Goal: Book appointment/travel/reservation

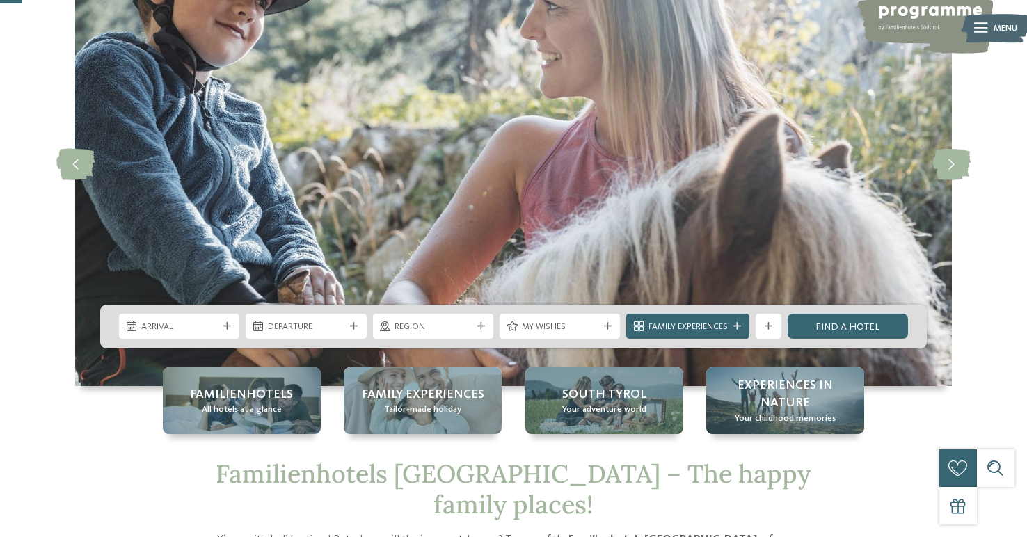
scroll to position [120, 0]
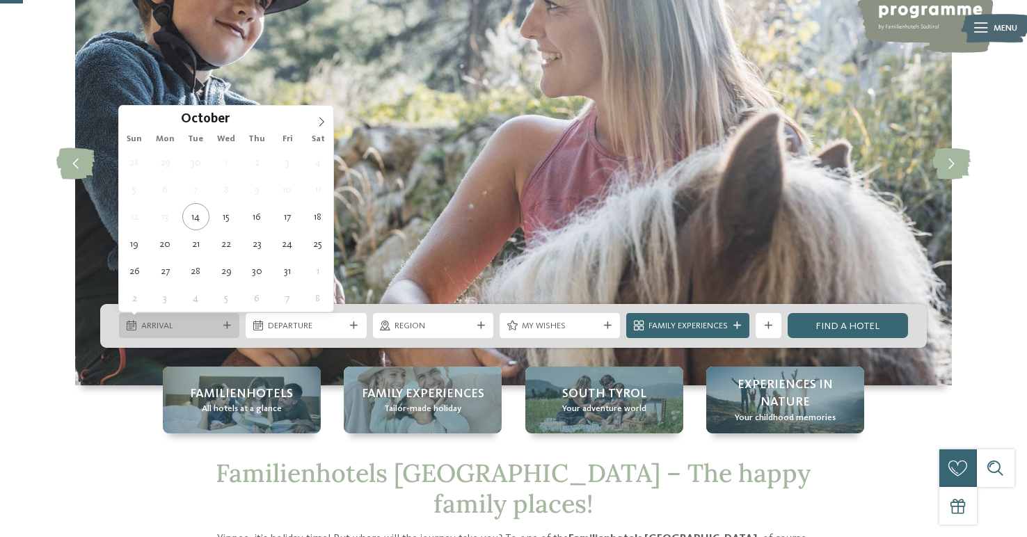
click at [202, 330] on span "Arrival" at bounding box center [179, 326] width 77 height 13
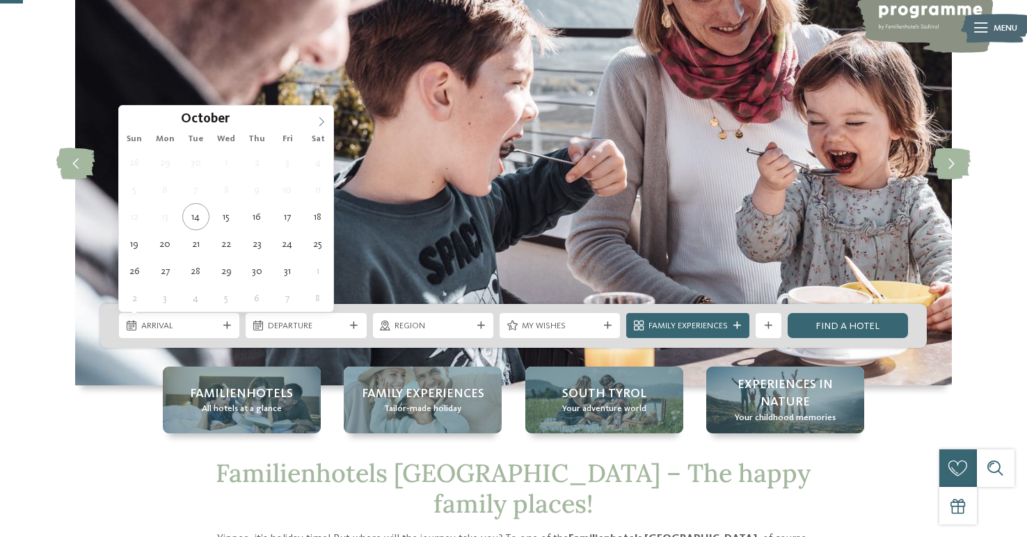
click at [327, 114] on span at bounding box center [322, 118] width 24 height 24
type div "[DATE]"
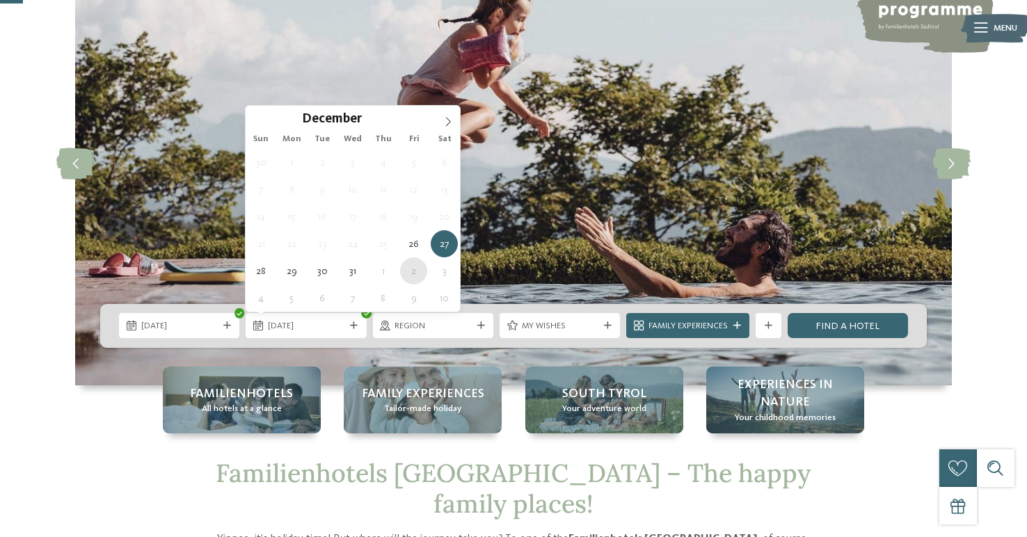
type div "[DATE]"
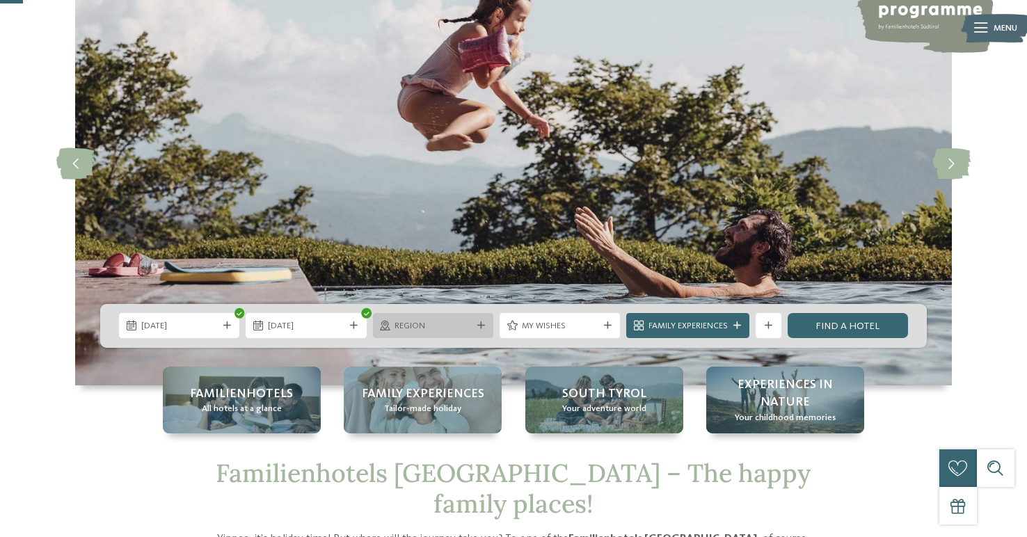
click at [441, 324] on span "Region" at bounding box center [432, 326] width 77 height 13
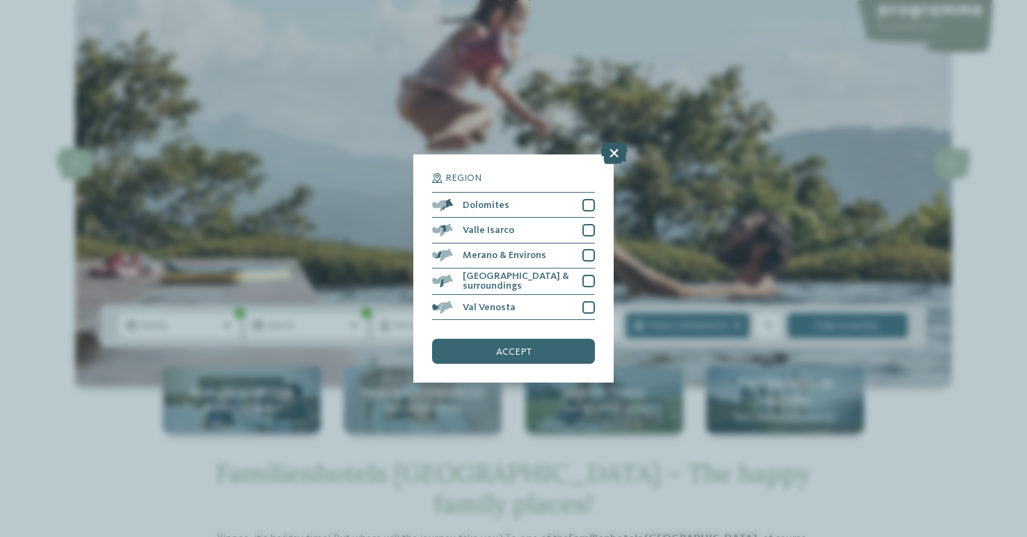
click at [612, 151] on icon at bounding box center [613, 153] width 27 height 22
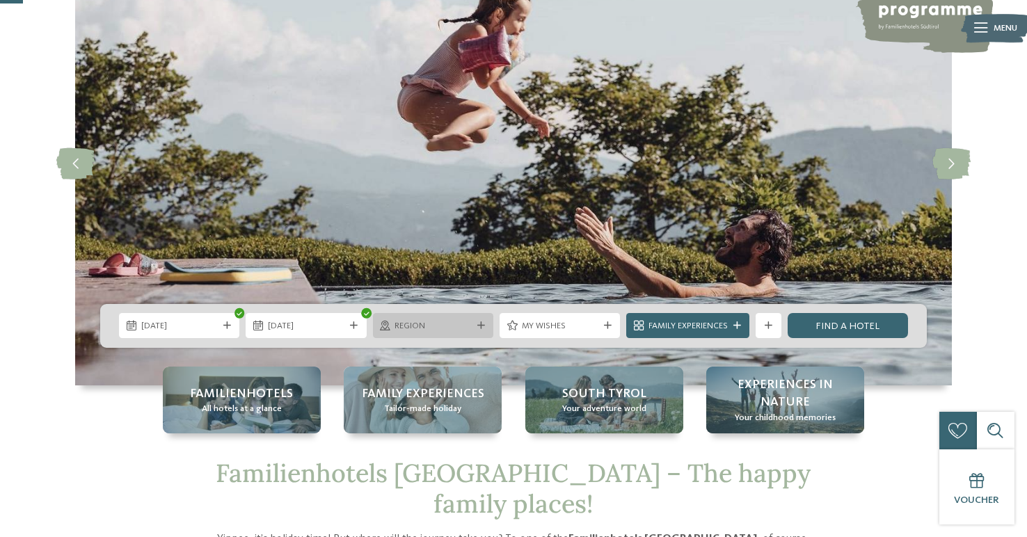
click at [465, 317] on div "Region" at bounding box center [433, 325] width 120 height 25
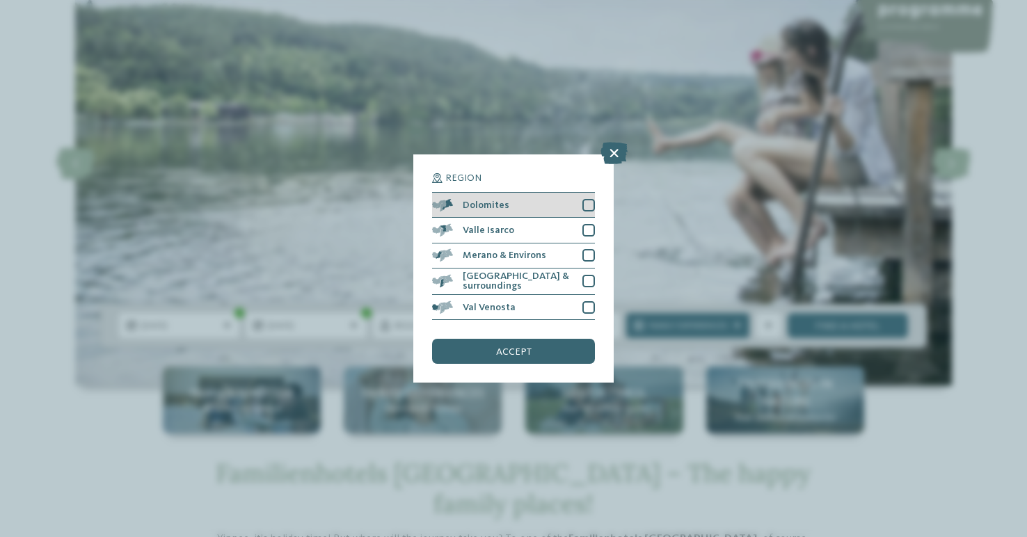
click at [592, 205] on div at bounding box center [588, 205] width 13 height 13
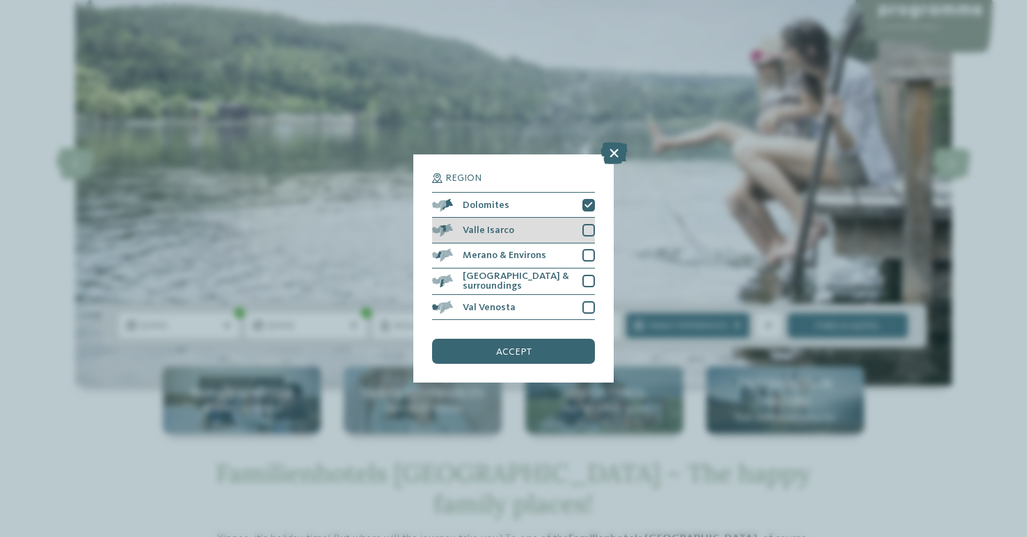
click at [592, 226] on div at bounding box center [588, 230] width 13 height 13
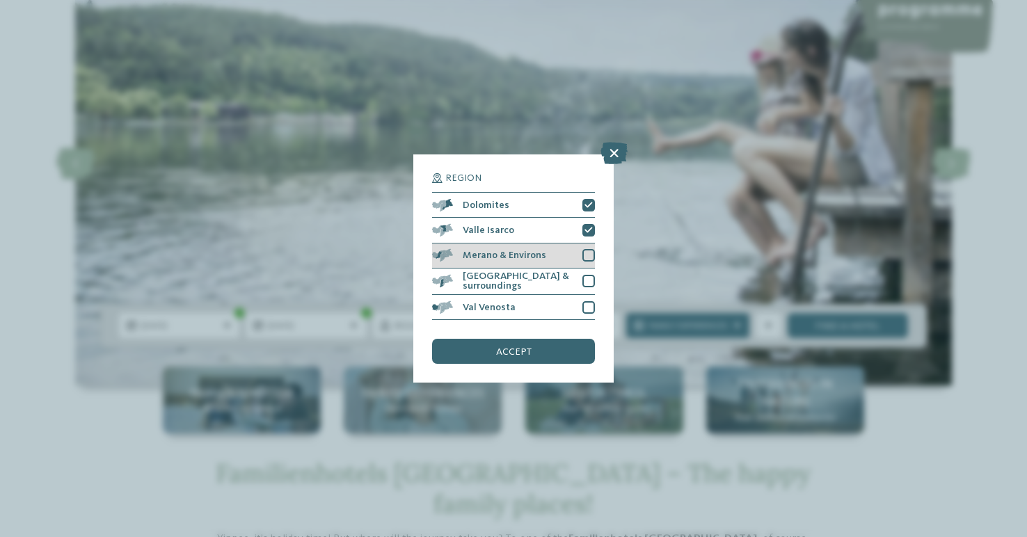
click at [587, 252] on div at bounding box center [588, 255] width 13 height 13
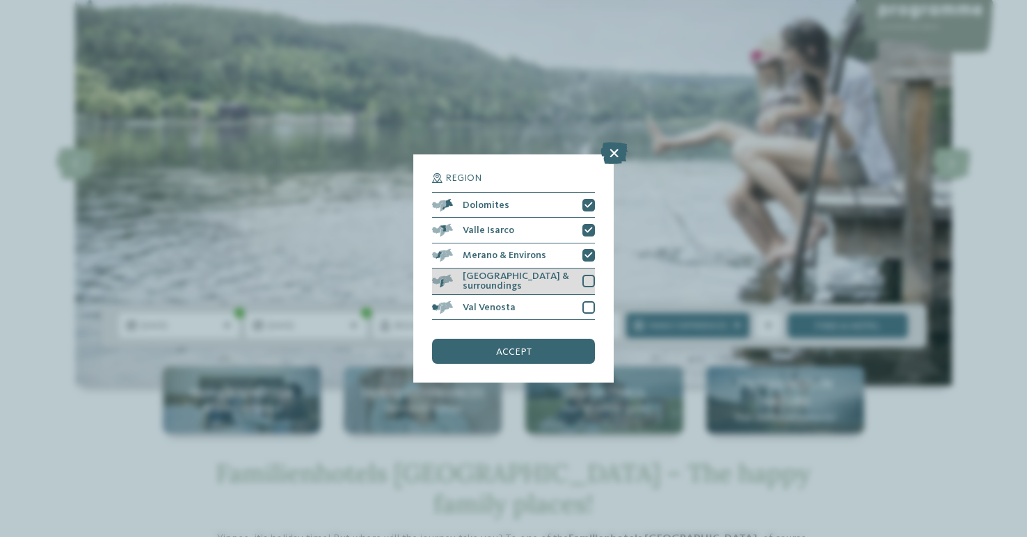
click at [588, 280] on div at bounding box center [588, 281] width 13 height 13
click at [588, 312] on div at bounding box center [588, 307] width 13 height 13
click at [557, 352] on div "accept" at bounding box center [513, 351] width 163 height 25
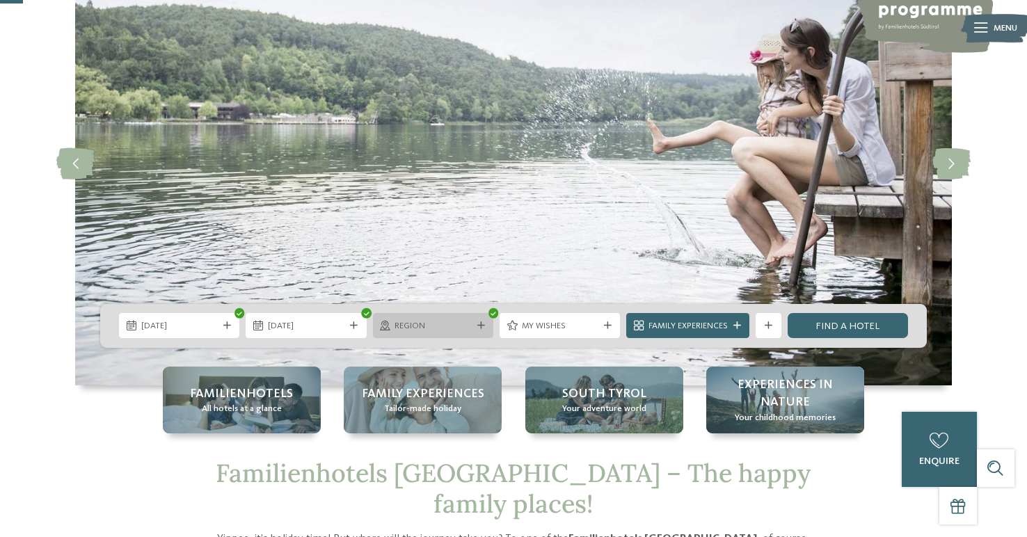
click at [454, 319] on div "Region" at bounding box center [433, 325] width 83 height 13
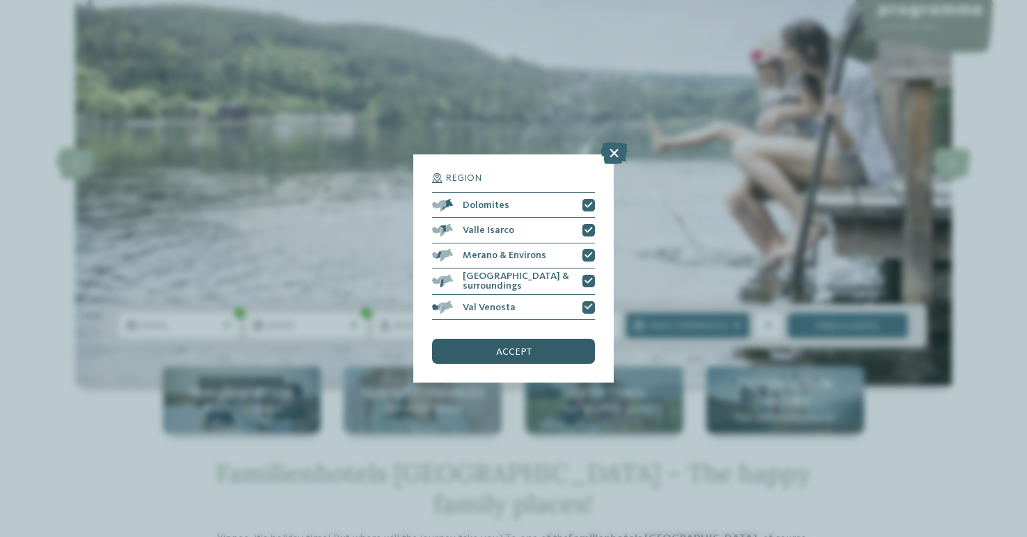
click at [530, 353] on div "accept" at bounding box center [513, 351] width 163 height 25
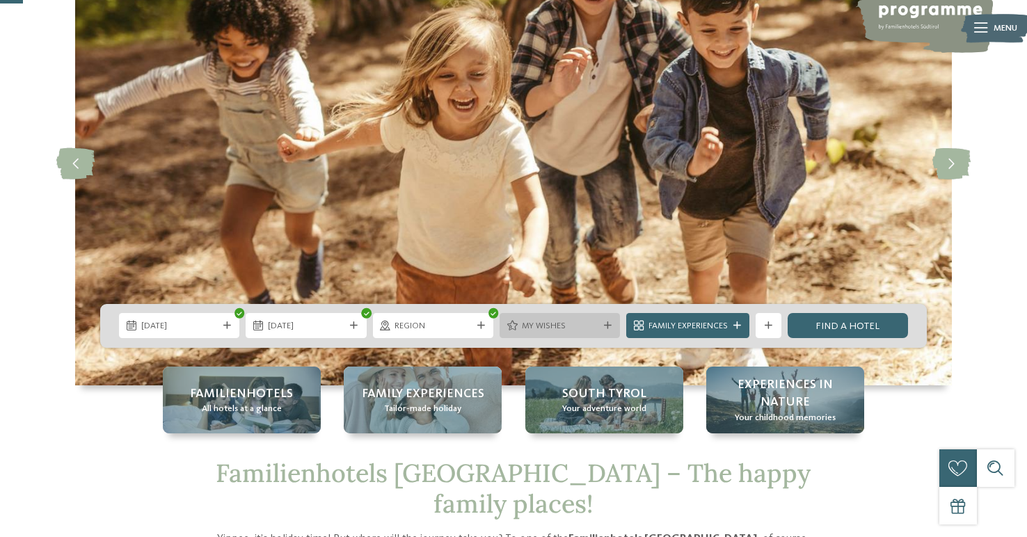
click at [591, 330] on span "My wishes" at bounding box center [560, 326] width 77 height 13
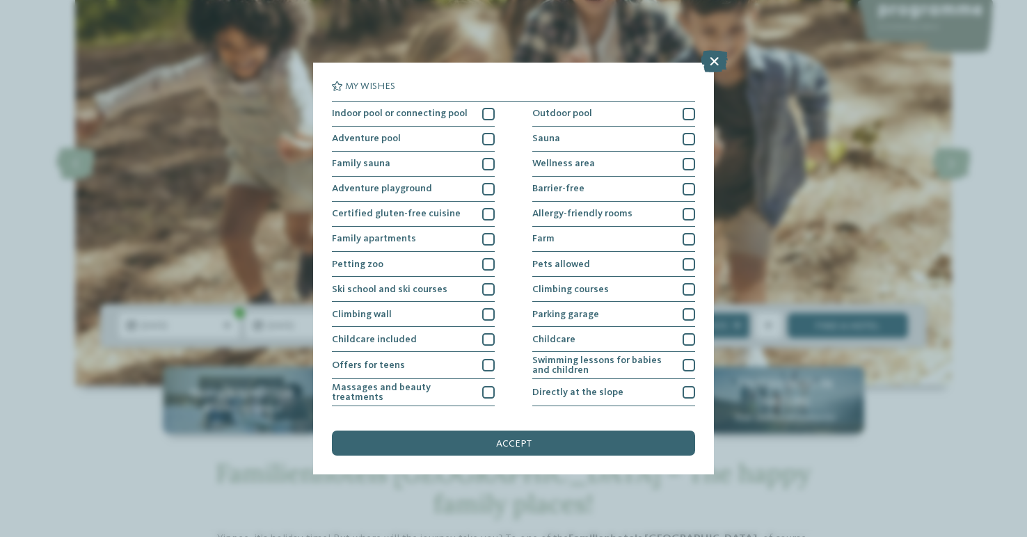
click at [788, 282] on div "My wishes Indoor pool or connecting pool Outdoor pool" at bounding box center [513, 268] width 1027 height 537
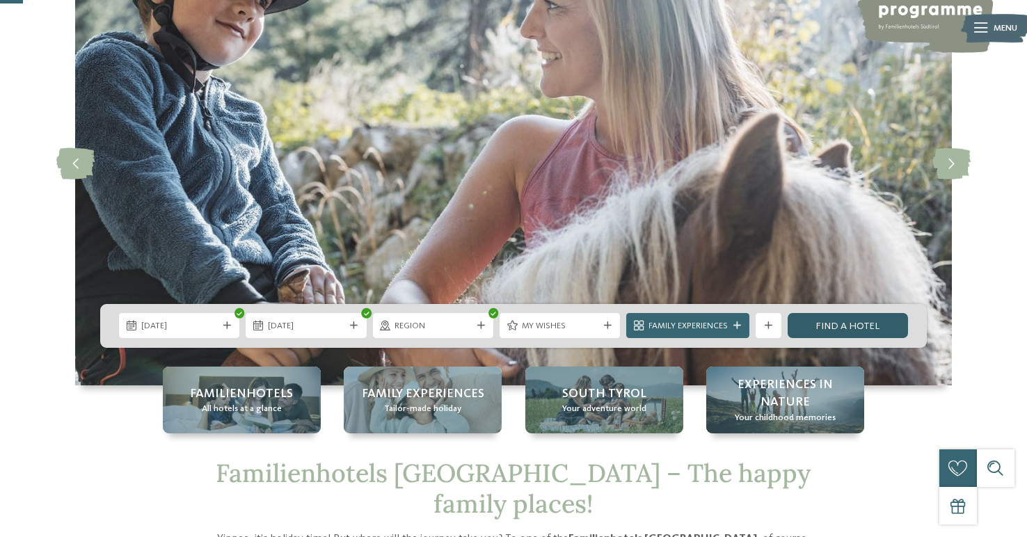
click at [824, 330] on link "Find a hotel" at bounding box center [848, 325] width 120 height 25
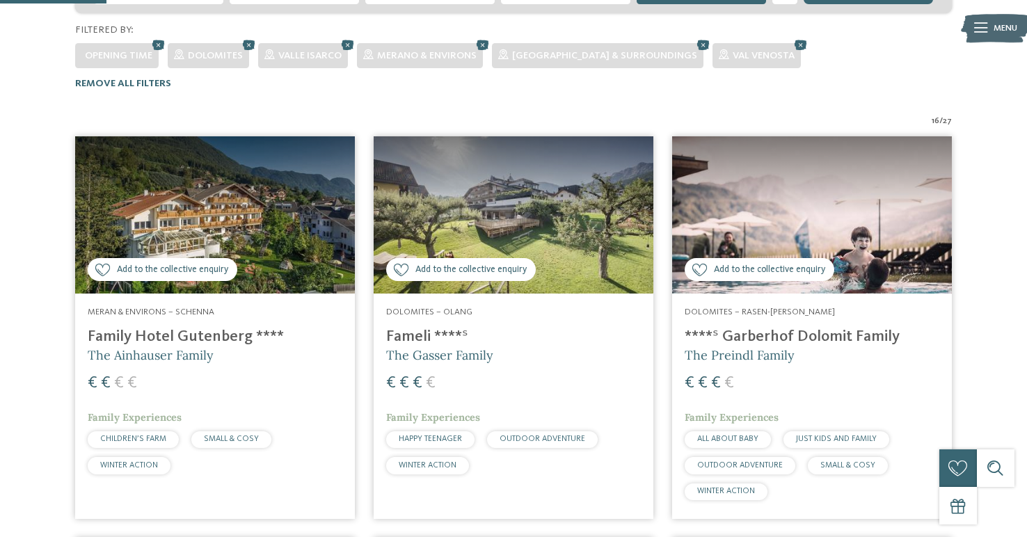
scroll to position [373, 0]
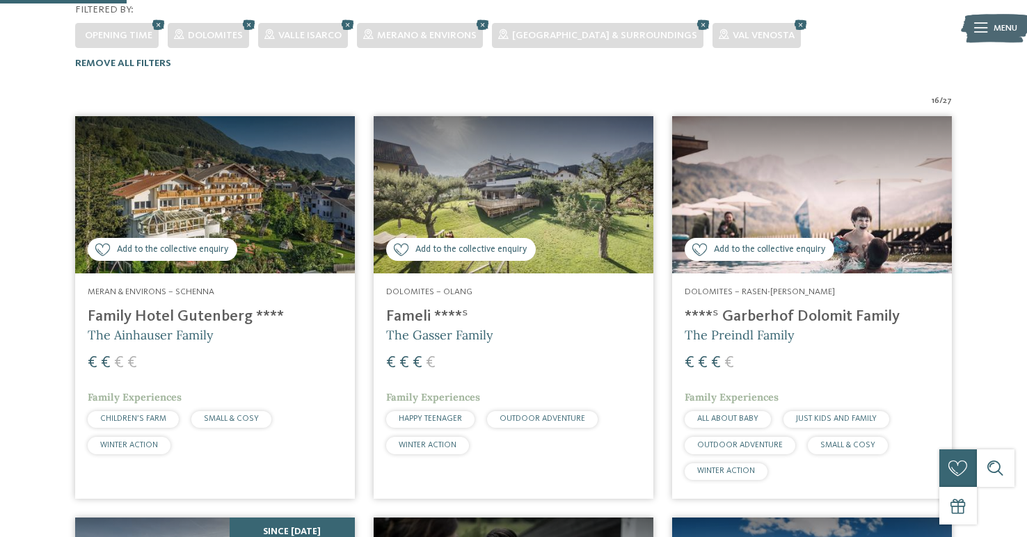
click at [486, 159] on img at bounding box center [514, 194] width 280 height 157
click at [184, 159] on img at bounding box center [215, 194] width 280 height 157
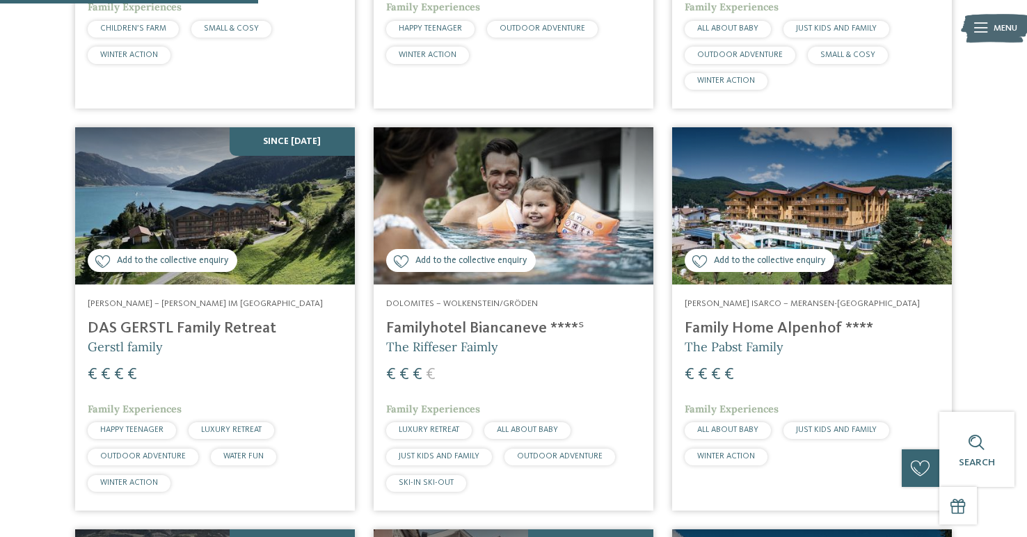
scroll to position [764, 0]
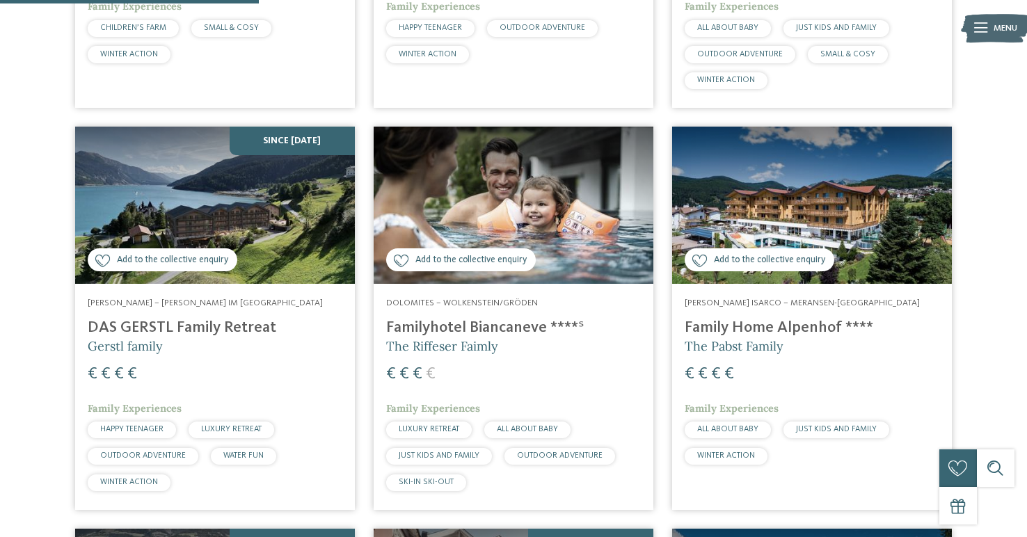
click at [289, 212] on img at bounding box center [215, 205] width 280 height 157
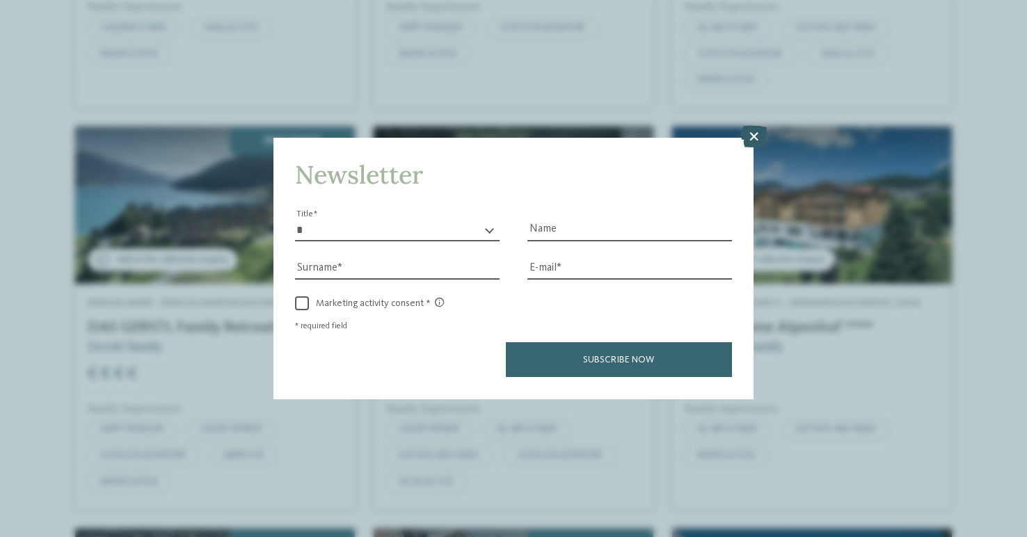
click at [751, 143] on icon at bounding box center [753, 137] width 27 height 22
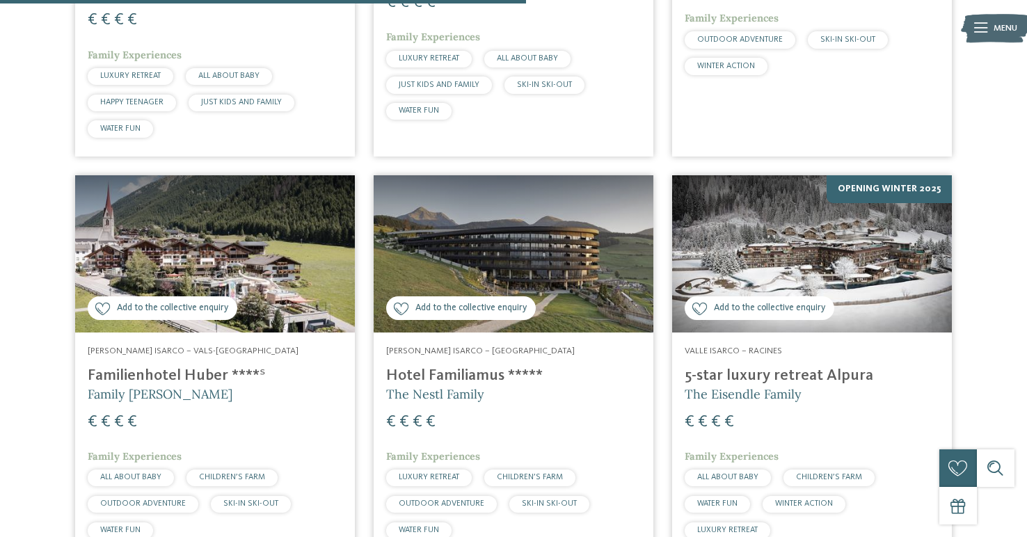
scroll to position [1558, 0]
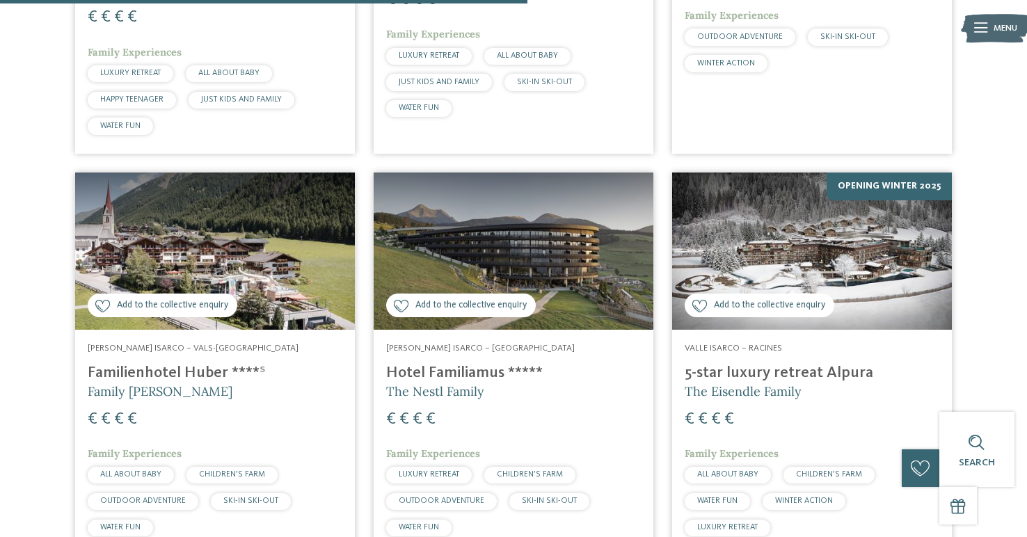
click at [859, 198] on img at bounding box center [812, 251] width 280 height 157
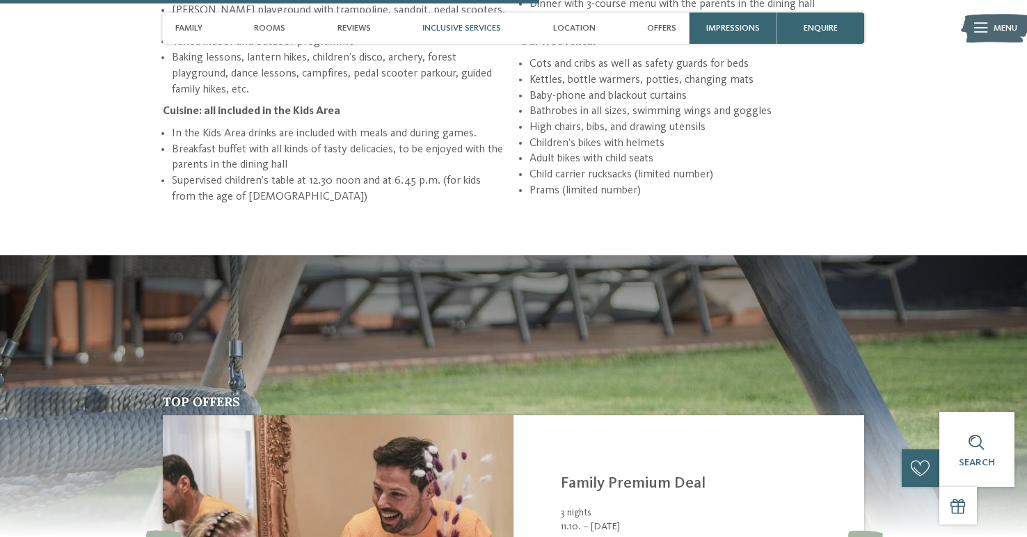
scroll to position [2116, 0]
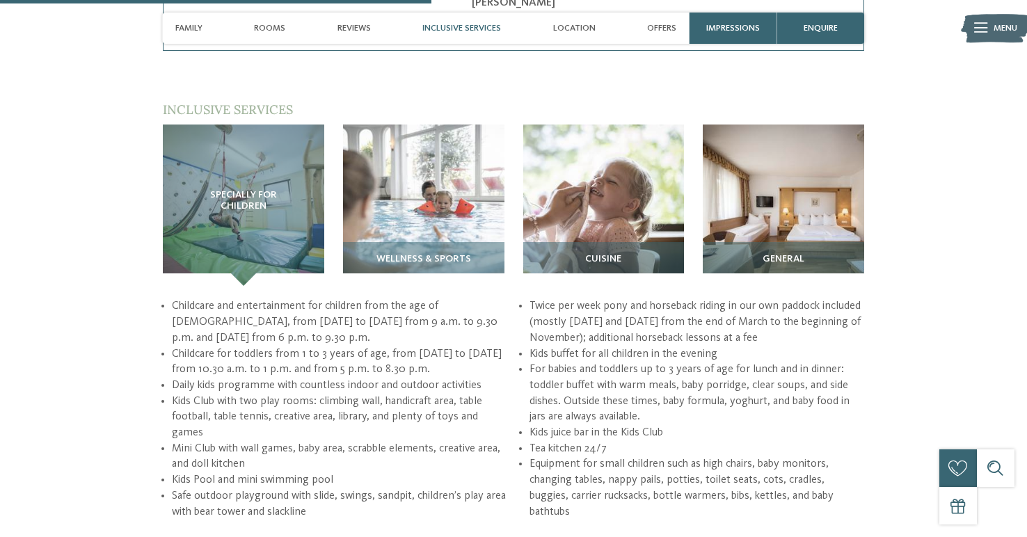
scroll to position [1633, 0]
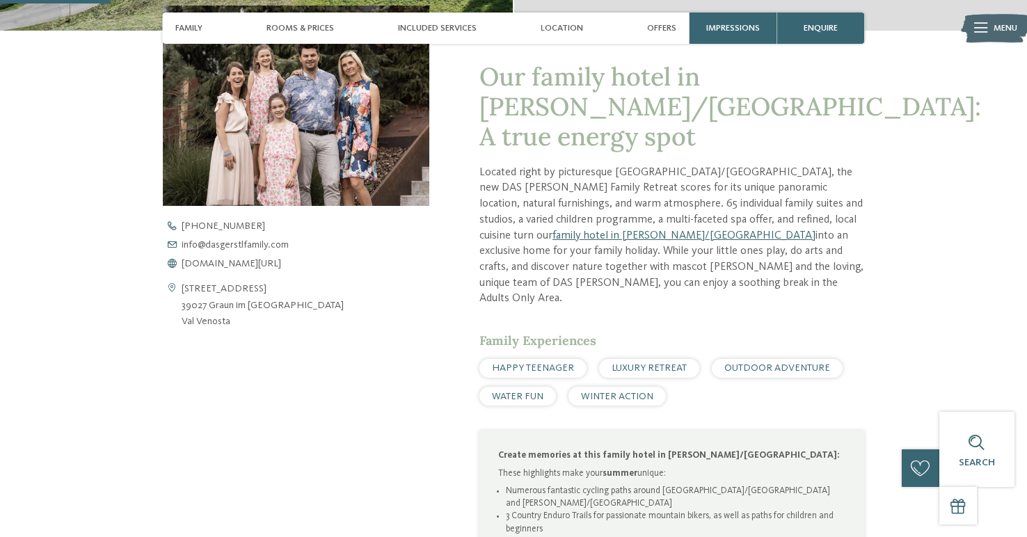
scroll to position [454, 0]
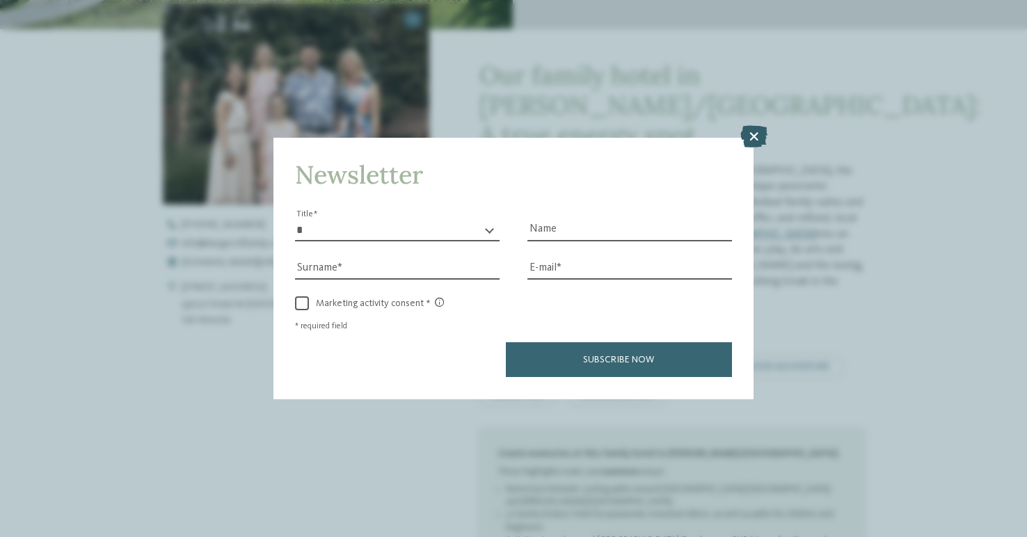
click at [746, 132] on icon at bounding box center [753, 137] width 27 height 22
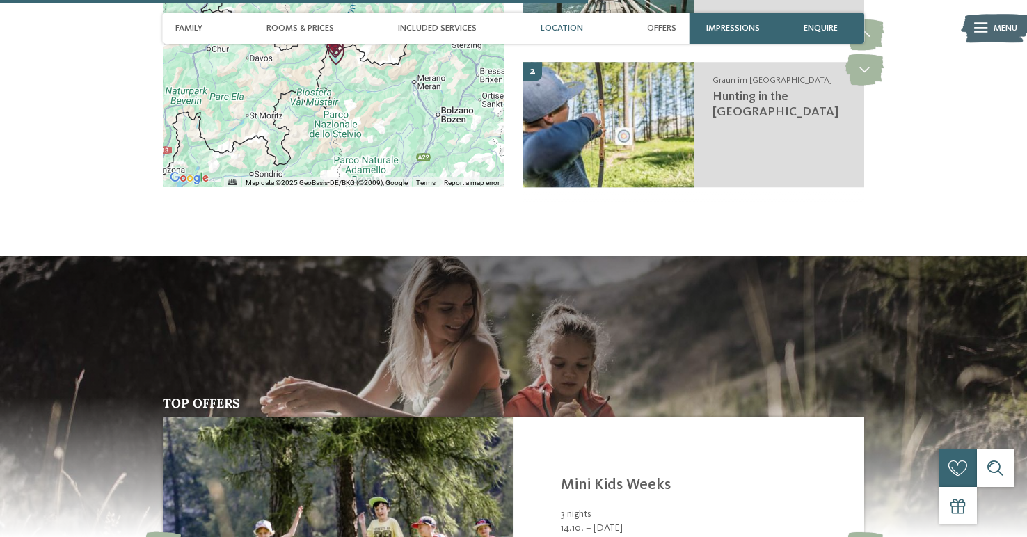
scroll to position [2329, 0]
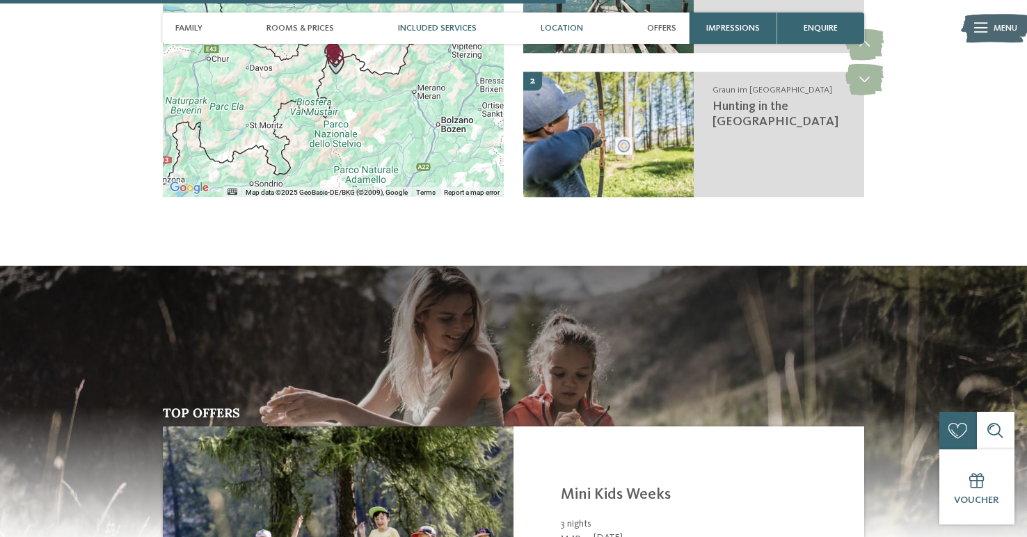
click at [445, 33] on span "Included services" at bounding box center [437, 28] width 79 height 10
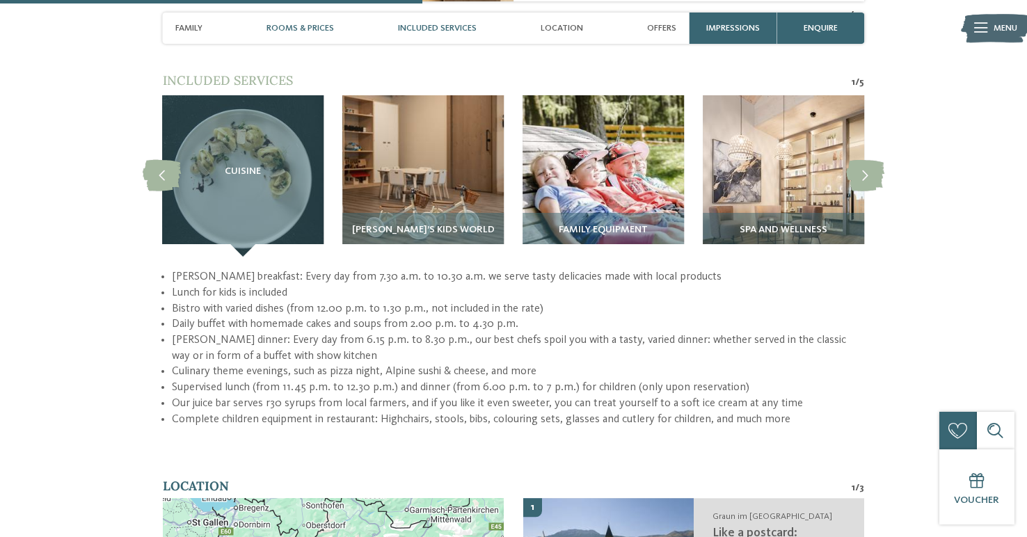
scroll to position [1737, 0]
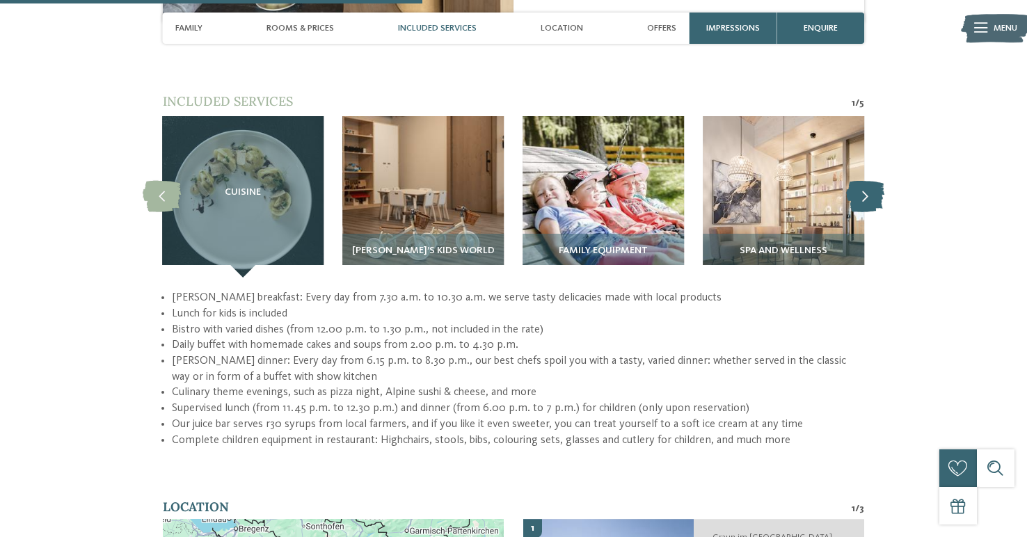
click at [854, 185] on icon at bounding box center [865, 197] width 38 height 31
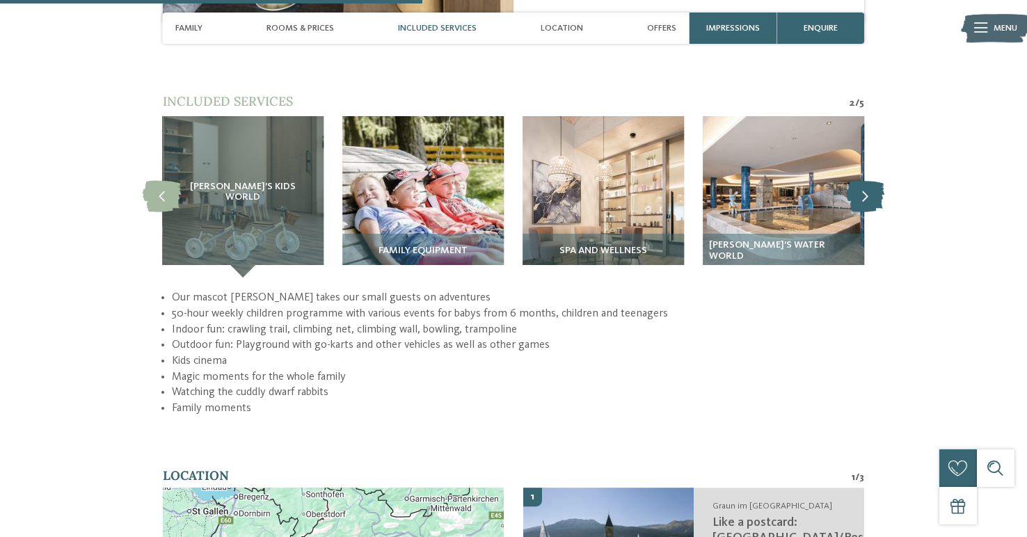
click at [856, 182] on icon at bounding box center [865, 197] width 38 height 31
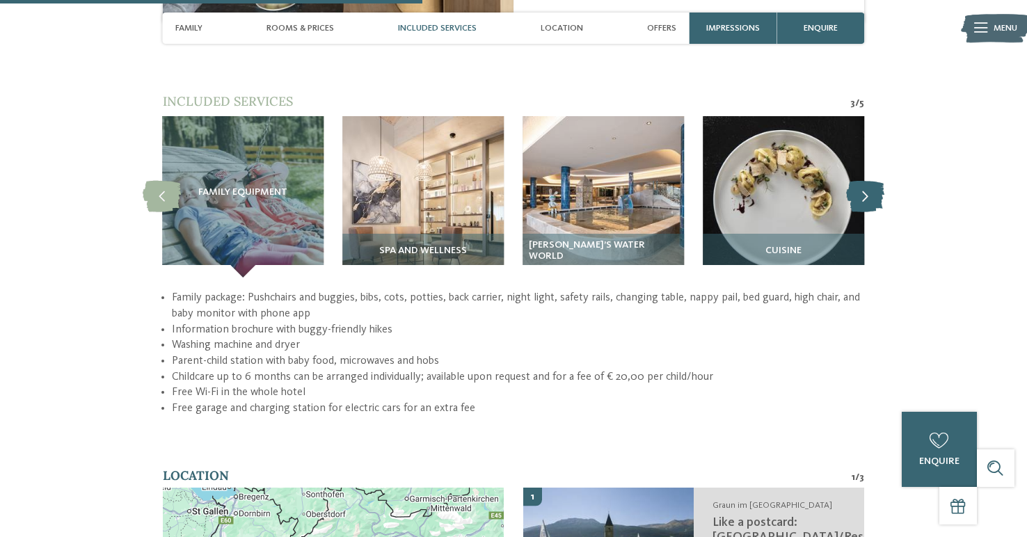
click at [856, 182] on icon at bounding box center [865, 197] width 38 height 31
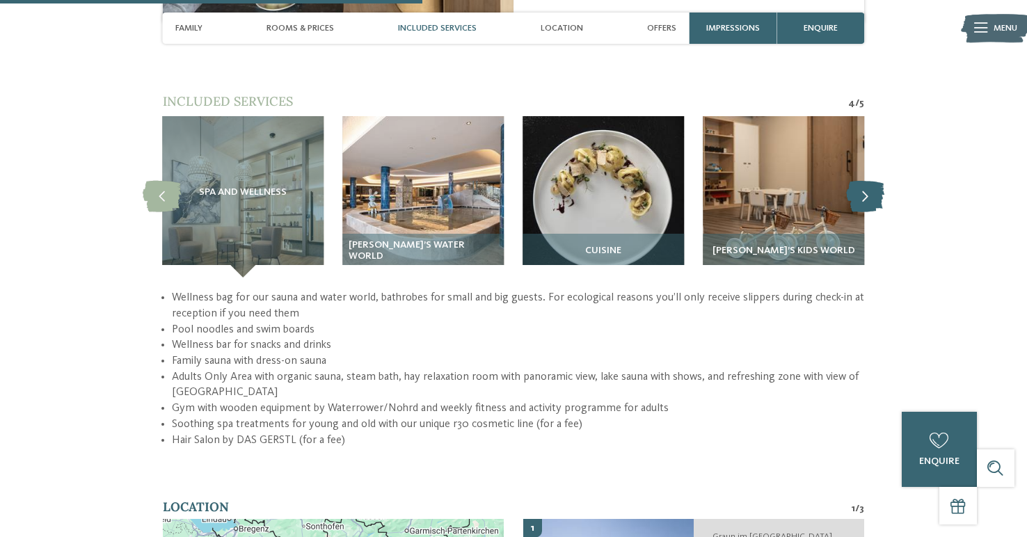
click at [856, 182] on icon at bounding box center [865, 197] width 38 height 31
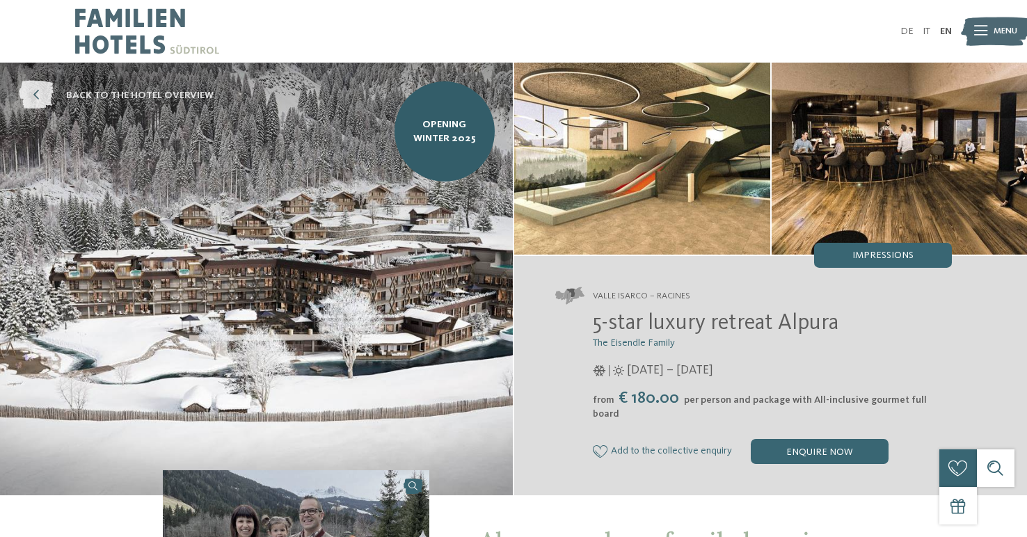
click at [35, 94] on icon at bounding box center [36, 95] width 35 height 29
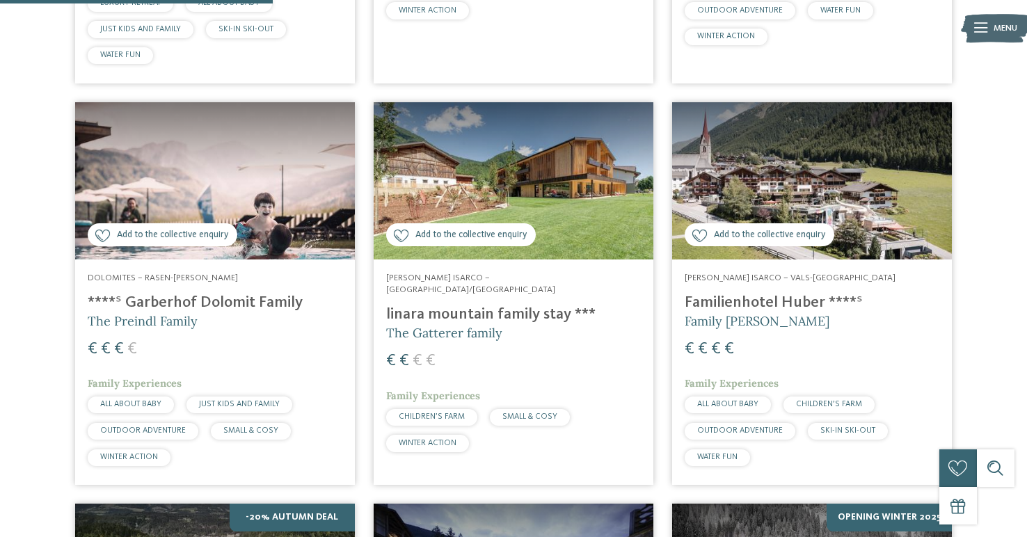
scroll to position [841, 0]
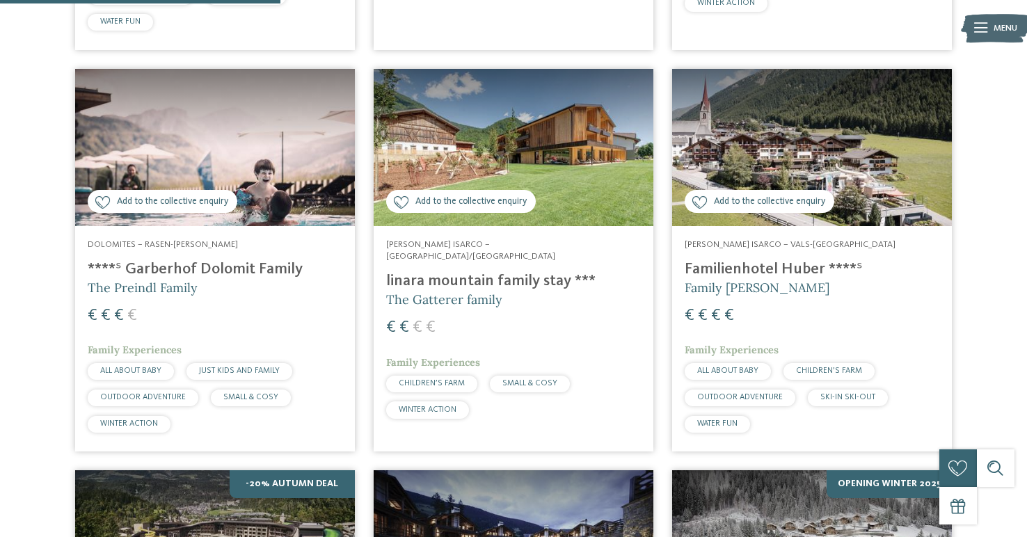
click at [547, 103] on img at bounding box center [514, 147] width 280 height 157
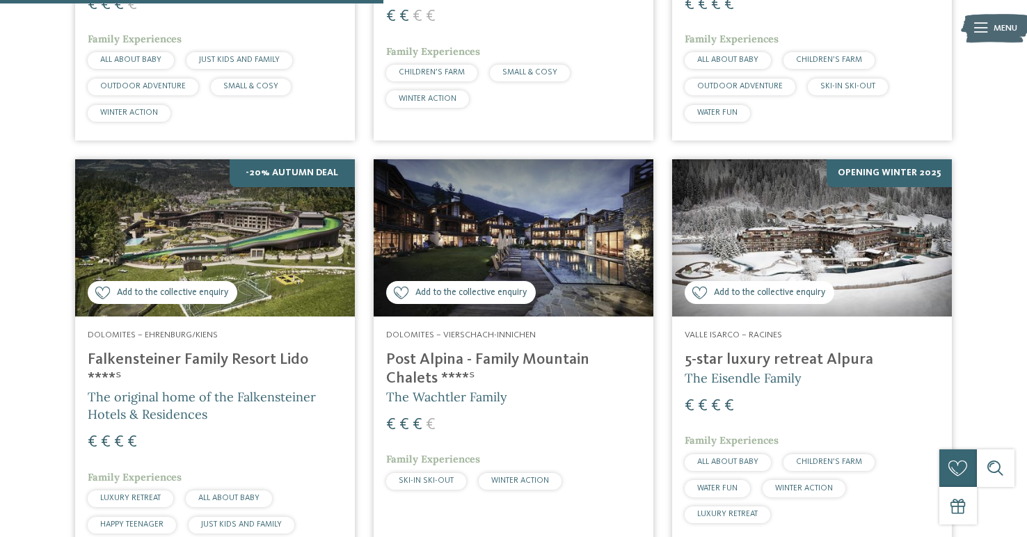
scroll to position [1156, 0]
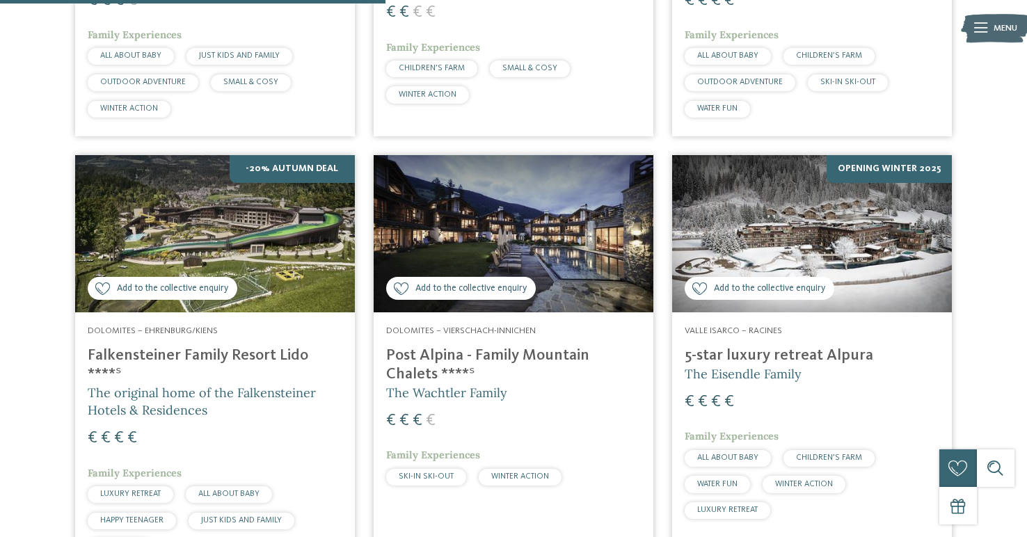
click at [536, 192] on img at bounding box center [514, 233] width 280 height 157
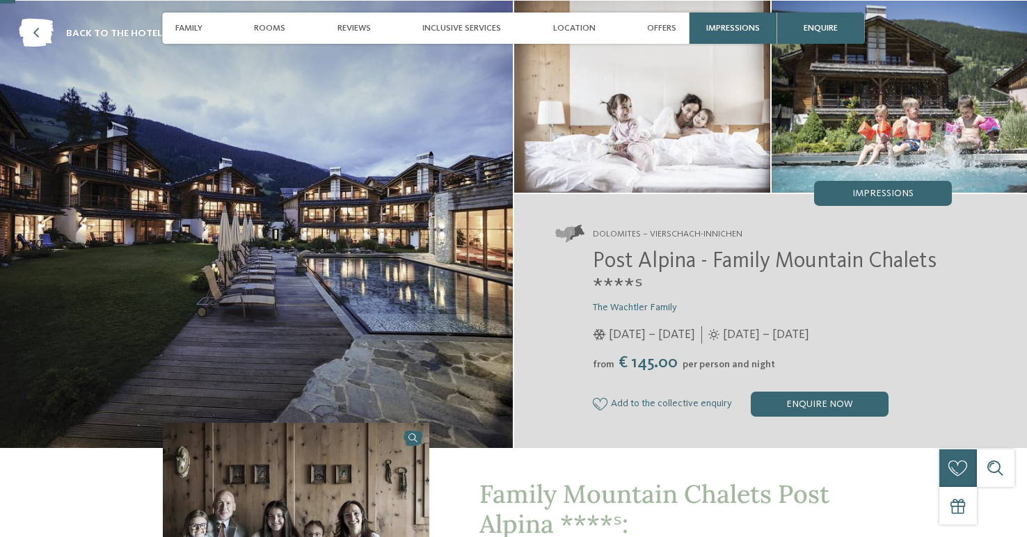
scroll to position [67, 0]
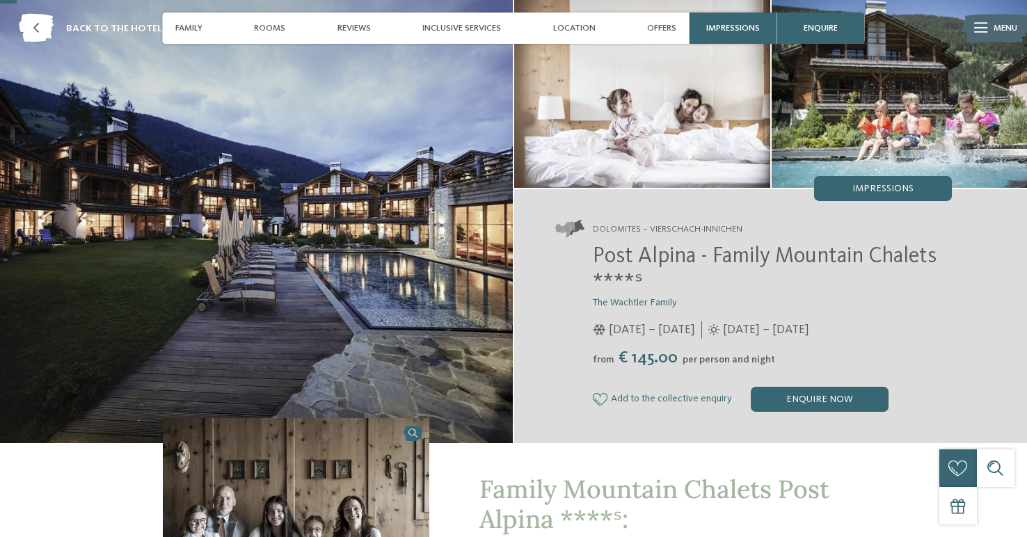
click at [753, 266] on span "Post Alpina - Family Mountain Chalets ****ˢ" at bounding box center [765, 270] width 344 height 49
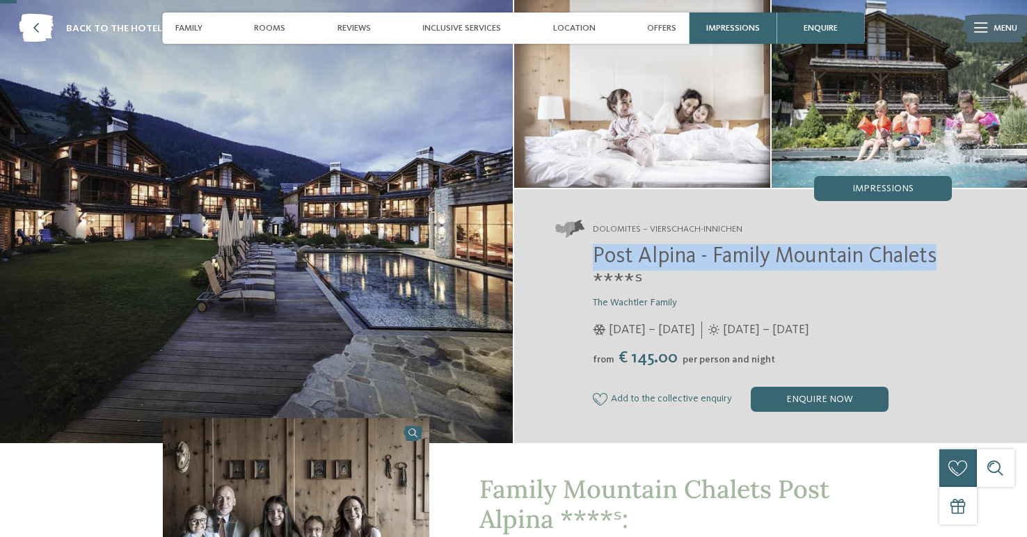
drag, startPoint x: 950, startPoint y: 256, endPoint x: 593, endPoint y: 246, distance: 357.1
click at [593, 246] on h2 "Post Alpina - Family Mountain Chalets ****ˢ" at bounding box center [772, 270] width 359 height 53
copy span "Post Alpina - Family Mountain Chalets"
click at [33, 22] on icon at bounding box center [36, 29] width 35 height 29
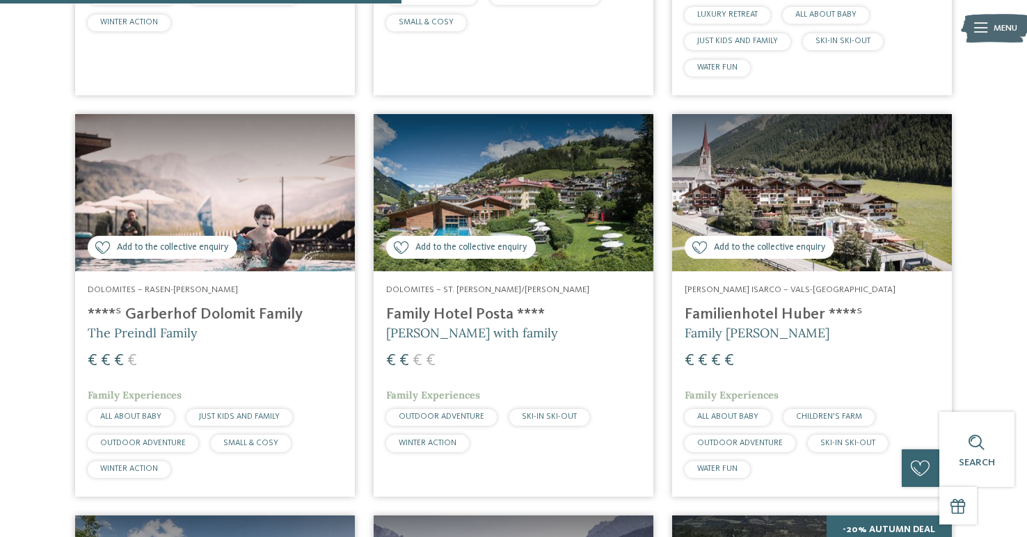
scroll to position [1204, 0]
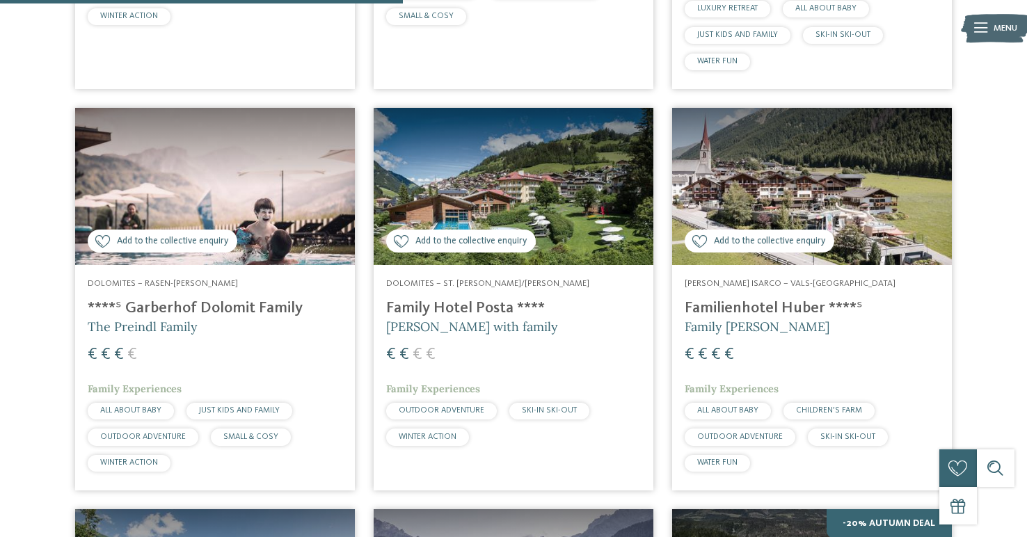
click at [850, 160] on img at bounding box center [812, 186] width 280 height 157
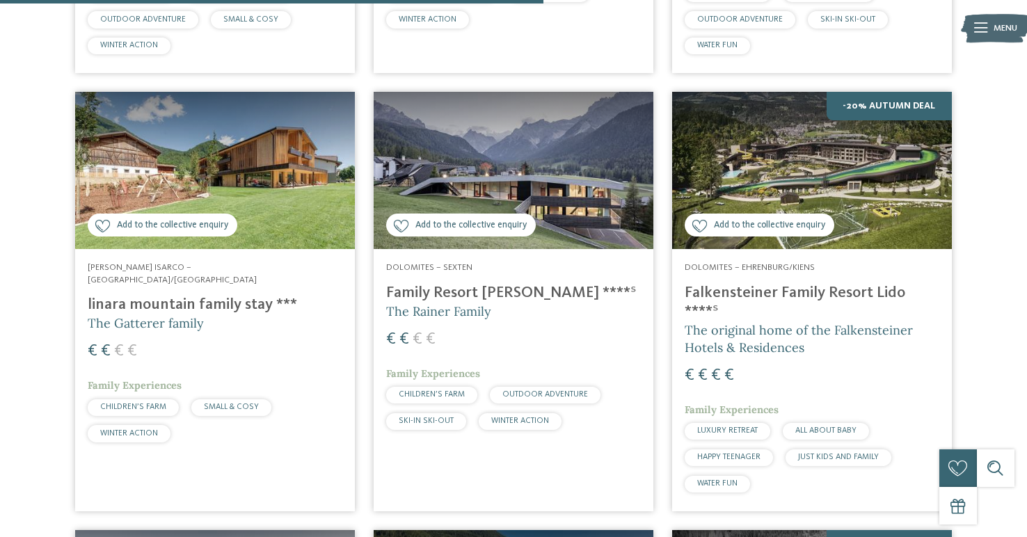
scroll to position [1629, 0]
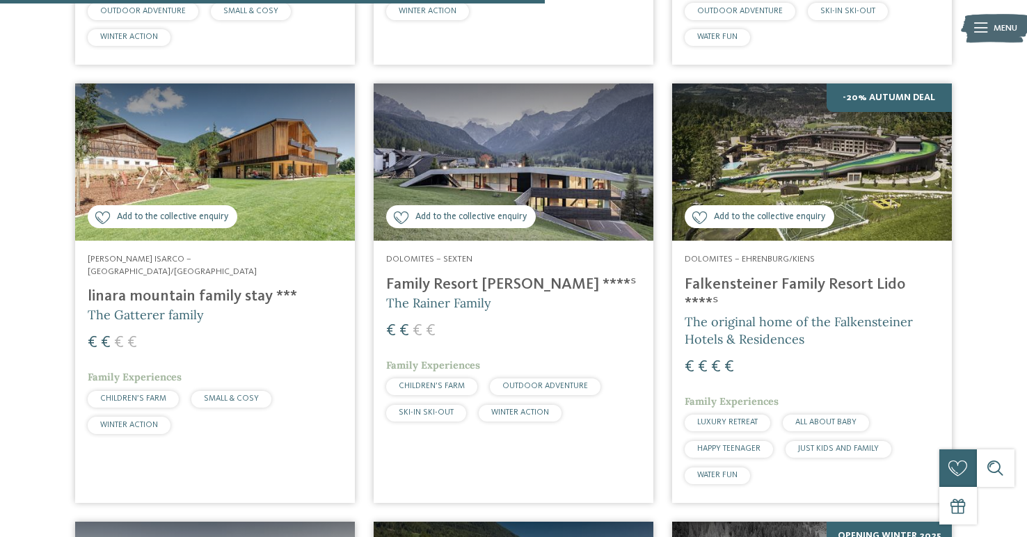
click at [559, 136] on img at bounding box center [514, 161] width 280 height 157
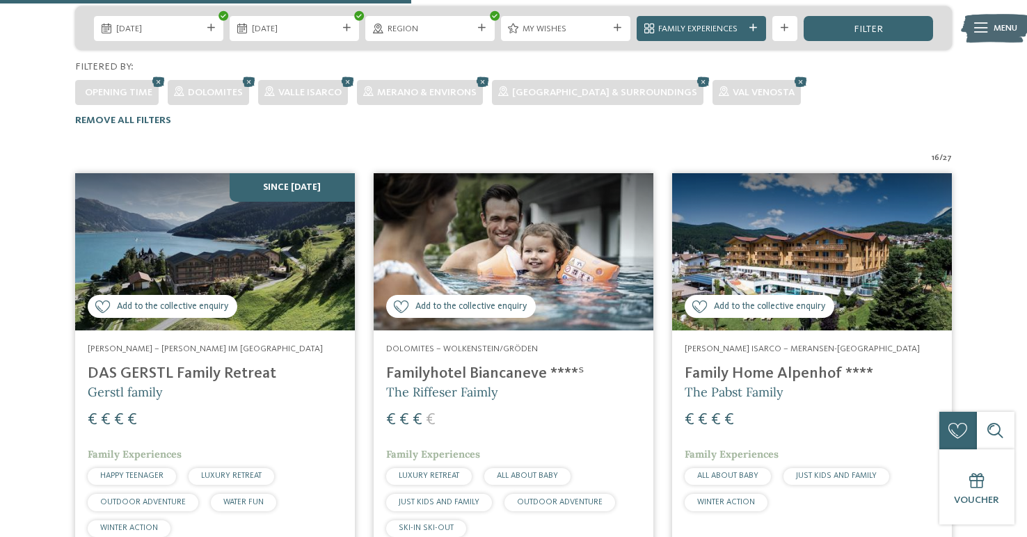
scroll to position [0, 0]
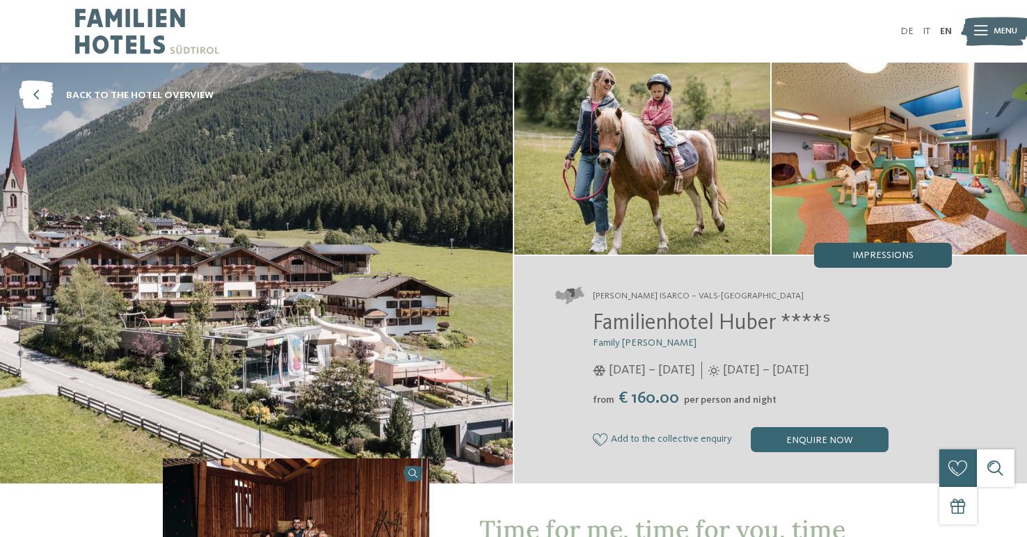
click at [852, 257] on div "Impressions" at bounding box center [883, 255] width 138 height 25
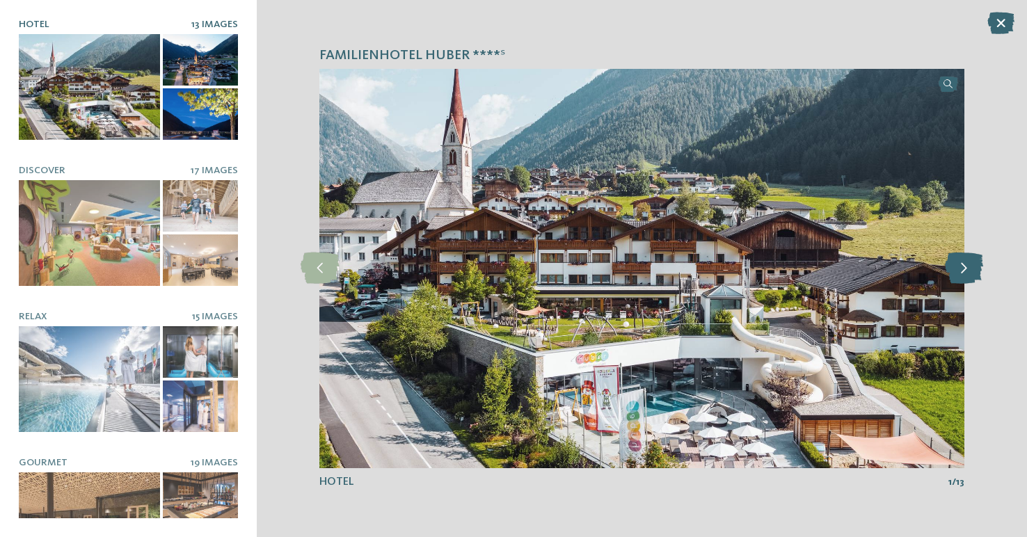
click at [966, 276] on icon at bounding box center [964, 268] width 38 height 31
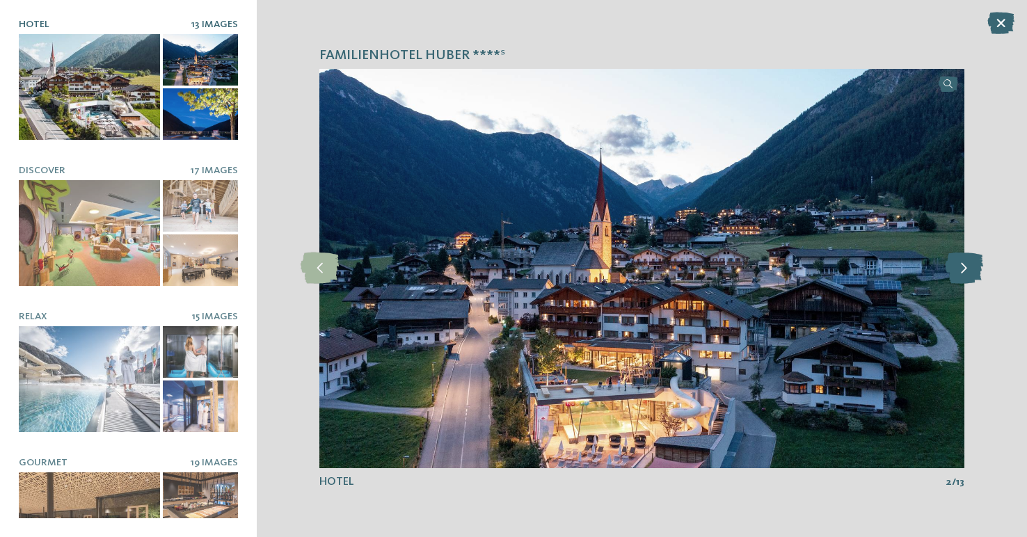
click at [966, 276] on icon at bounding box center [964, 268] width 38 height 31
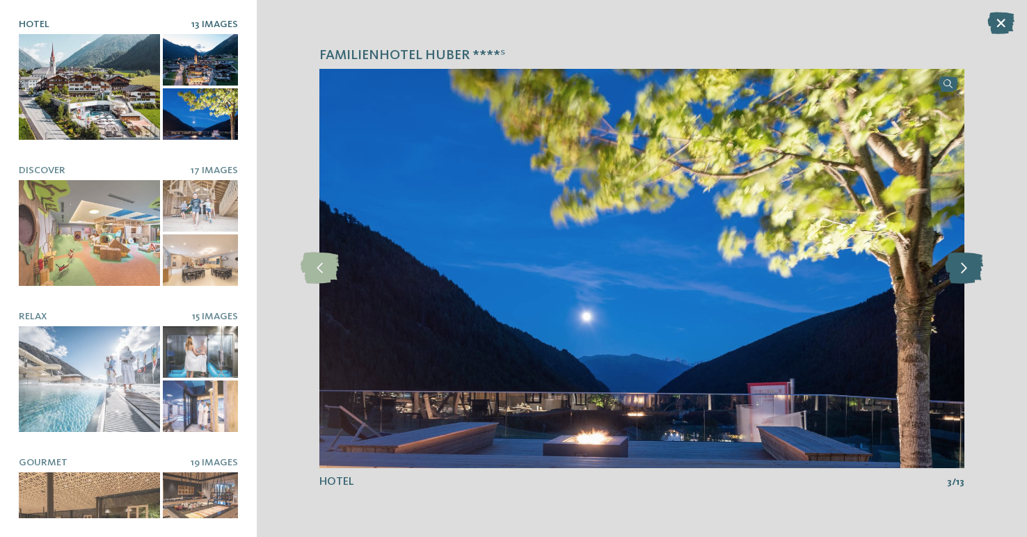
click at [966, 276] on icon at bounding box center [964, 268] width 38 height 31
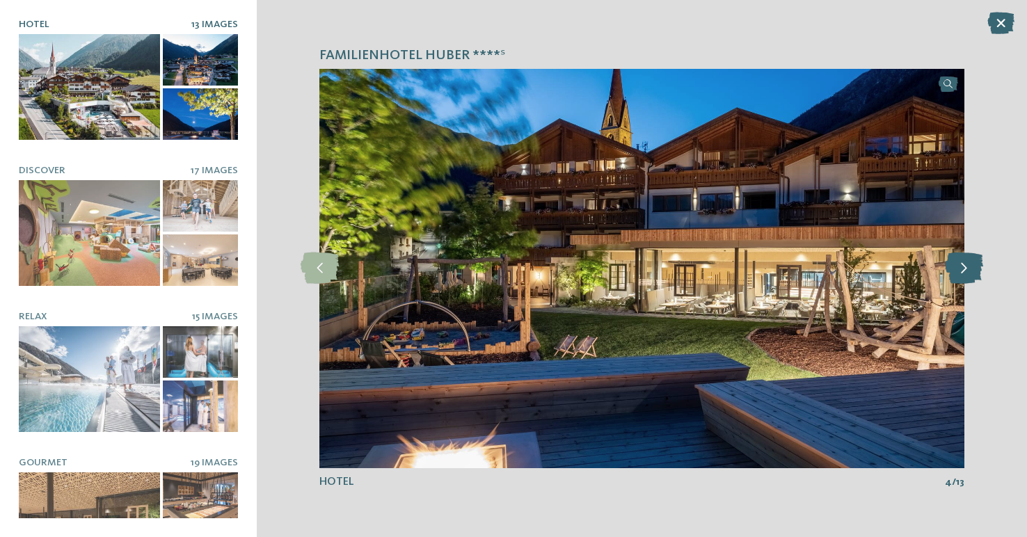
click at [966, 276] on icon at bounding box center [964, 268] width 38 height 31
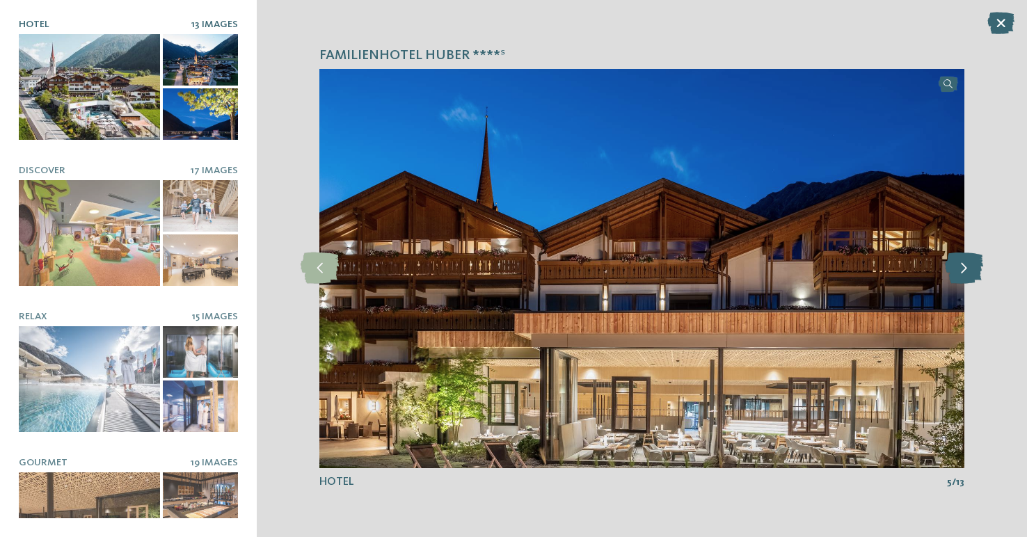
click at [966, 276] on icon at bounding box center [964, 268] width 38 height 31
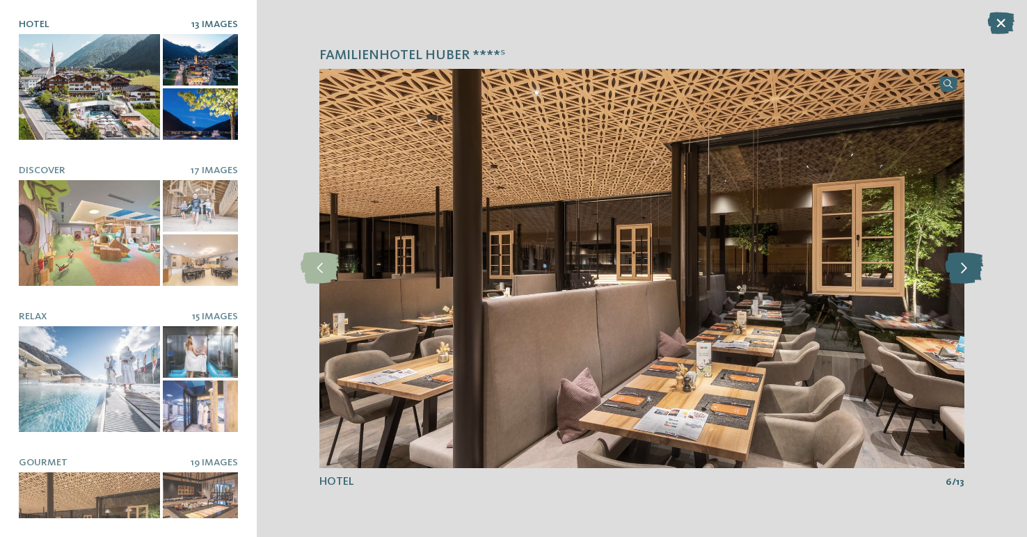
click at [966, 276] on icon at bounding box center [964, 268] width 38 height 31
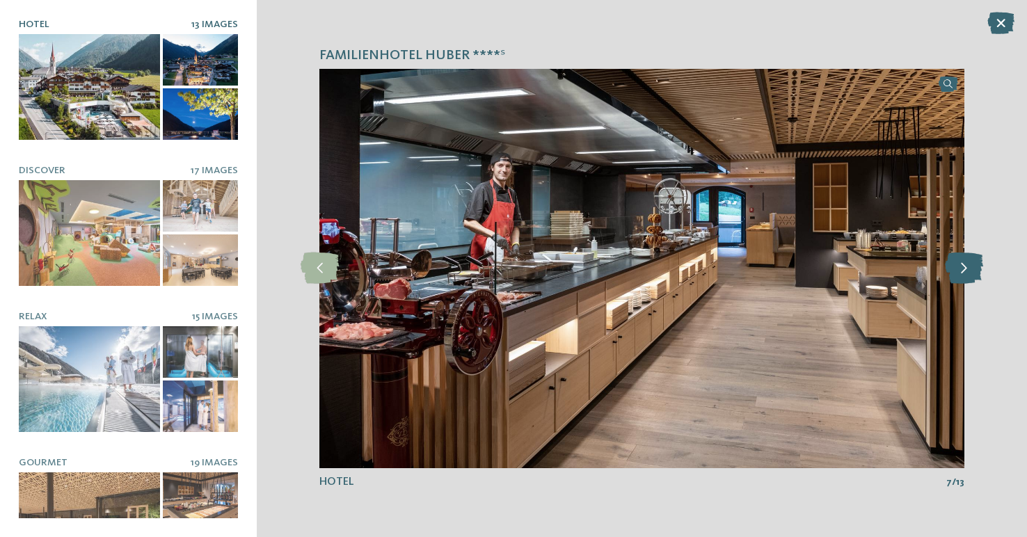
click at [966, 276] on icon at bounding box center [964, 268] width 38 height 31
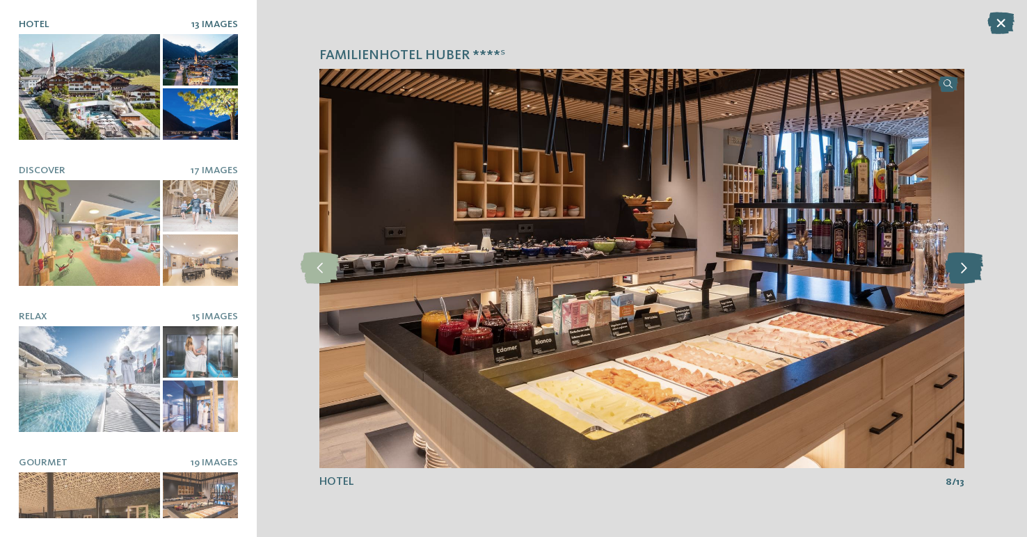
click at [966, 276] on icon at bounding box center [964, 268] width 38 height 31
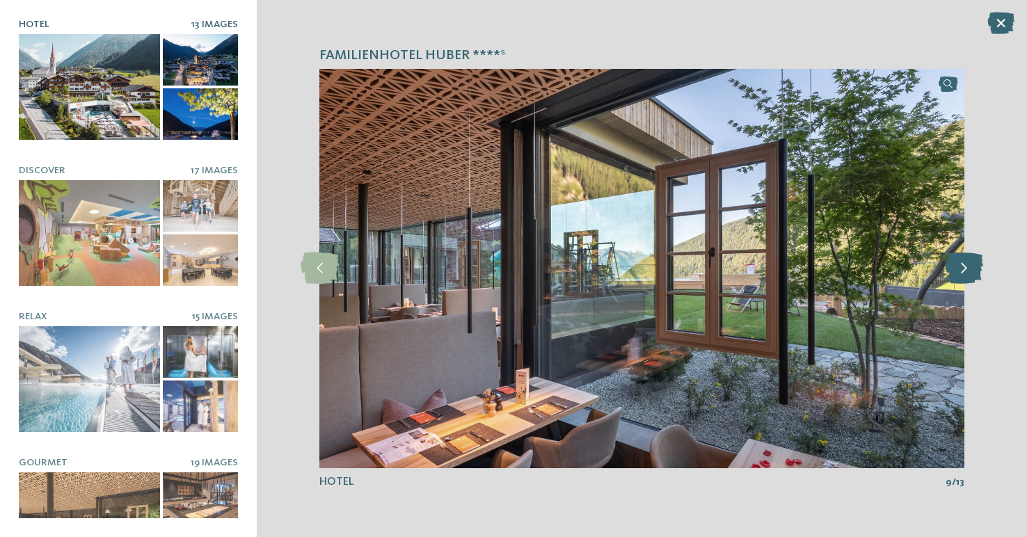
click at [966, 276] on icon at bounding box center [964, 268] width 38 height 31
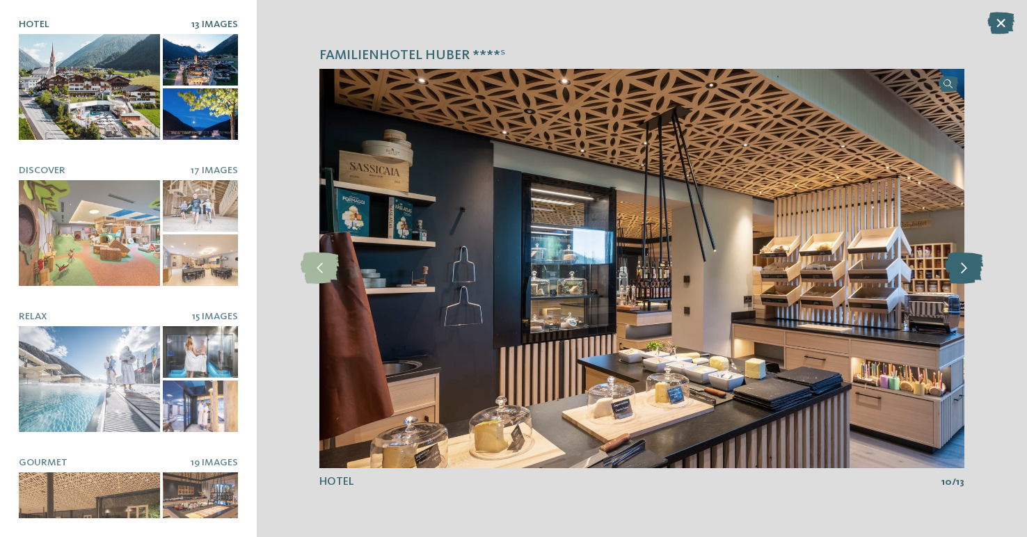
click at [966, 276] on icon at bounding box center [964, 268] width 38 height 31
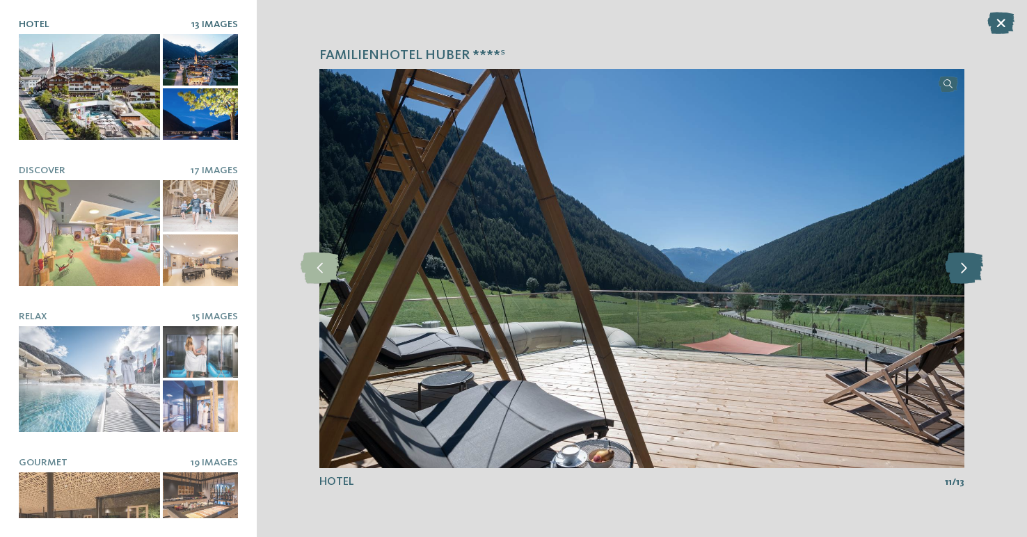
click at [966, 276] on icon at bounding box center [964, 268] width 38 height 31
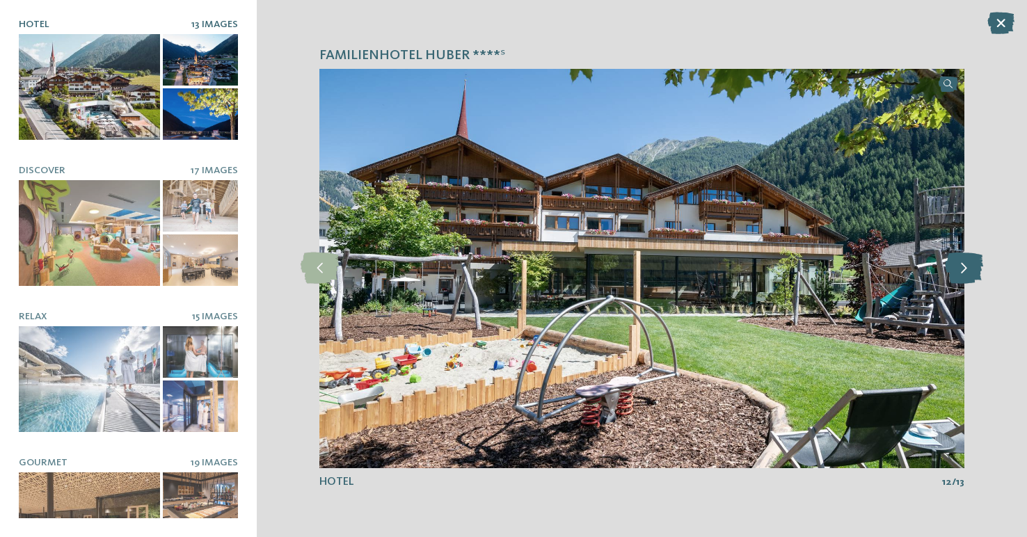
click at [966, 276] on icon at bounding box center [964, 268] width 38 height 31
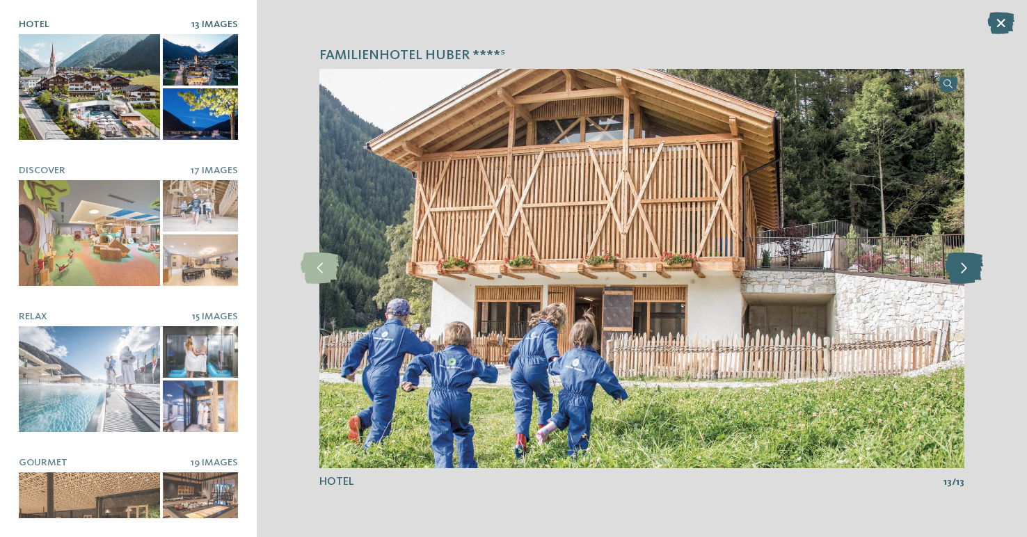
click at [966, 276] on icon at bounding box center [964, 268] width 38 height 31
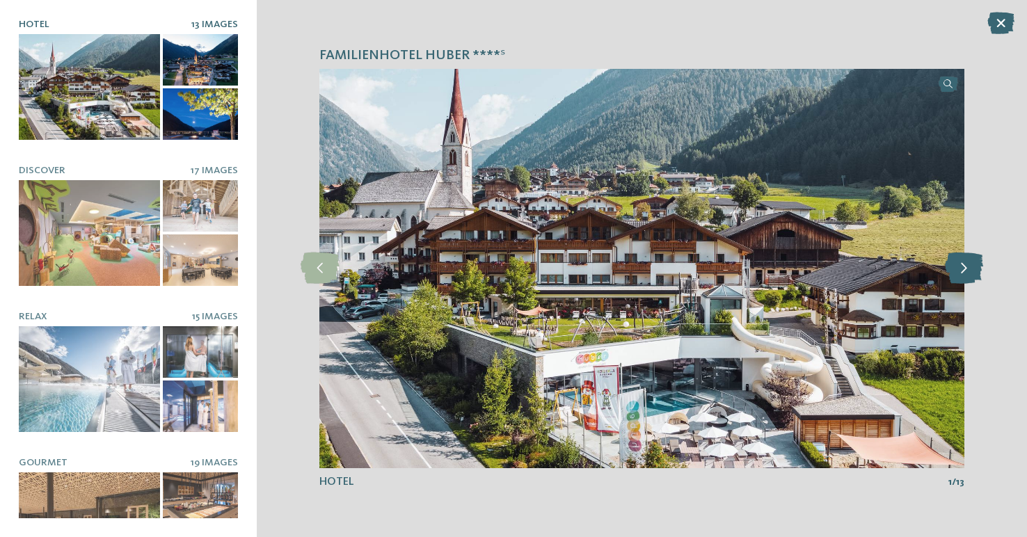
click at [966, 276] on icon at bounding box center [964, 268] width 38 height 31
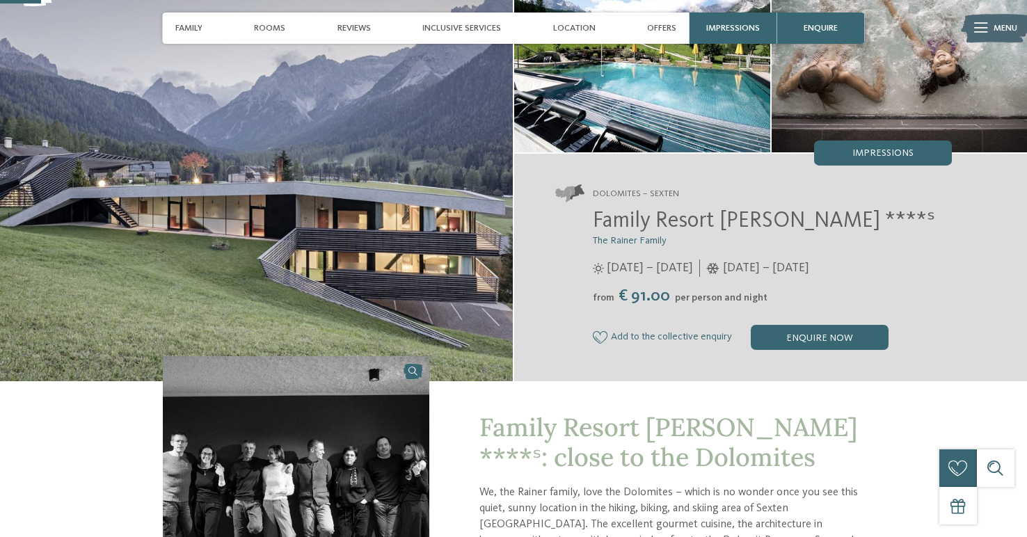
scroll to position [31, 0]
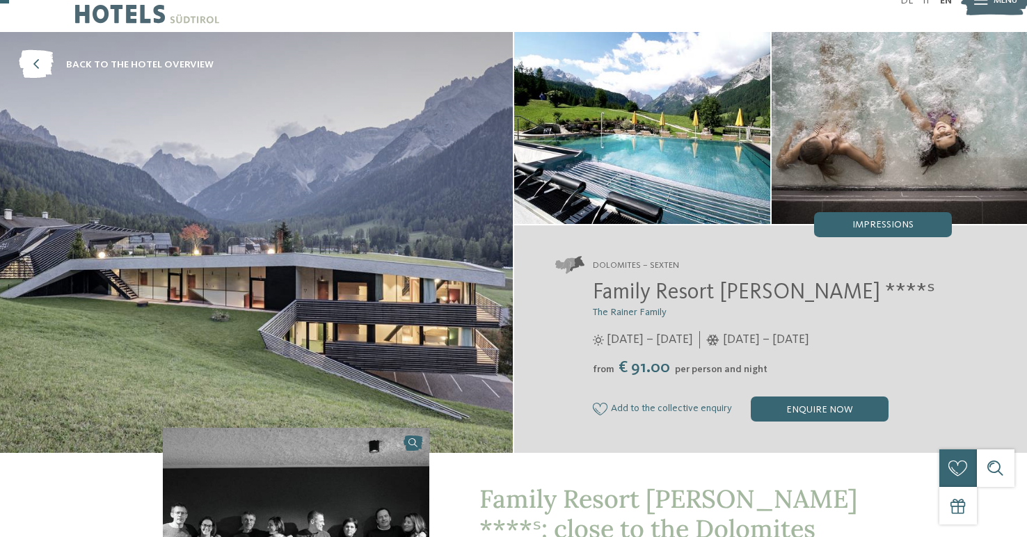
click at [863, 232] on div "Impressions" at bounding box center [883, 224] width 138 height 25
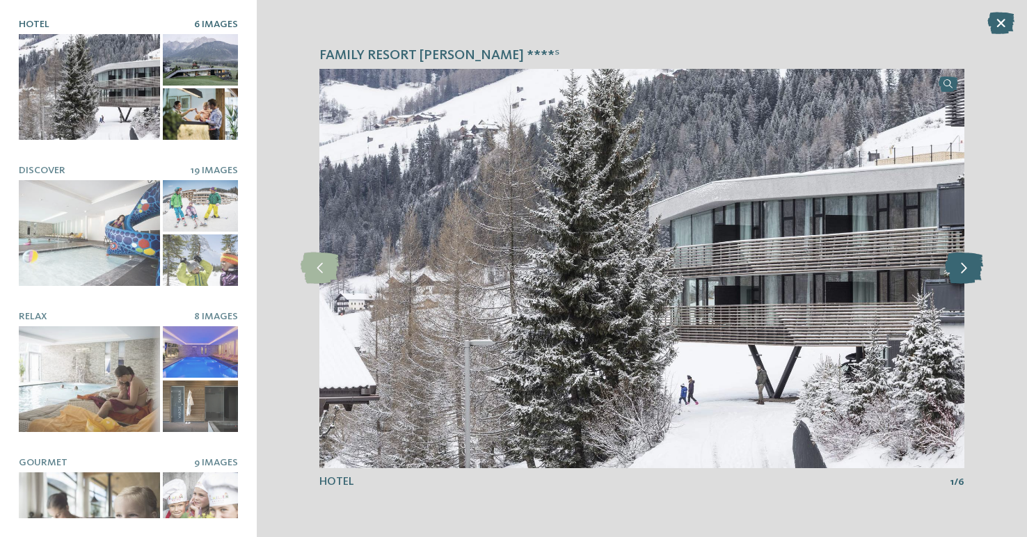
click at [968, 266] on icon at bounding box center [964, 268] width 38 height 31
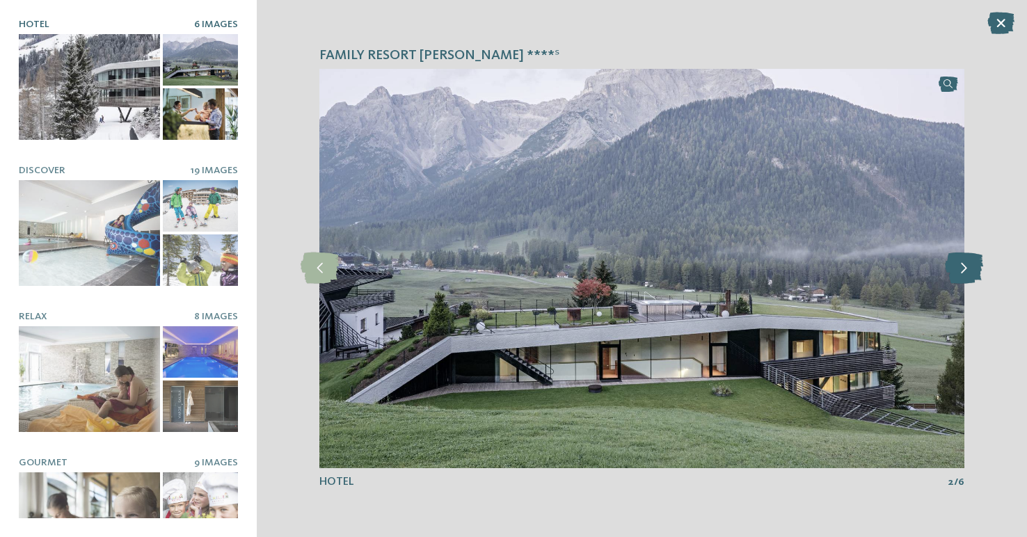
click at [968, 266] on icon at bounding box center [964, 268] width 38 height 31
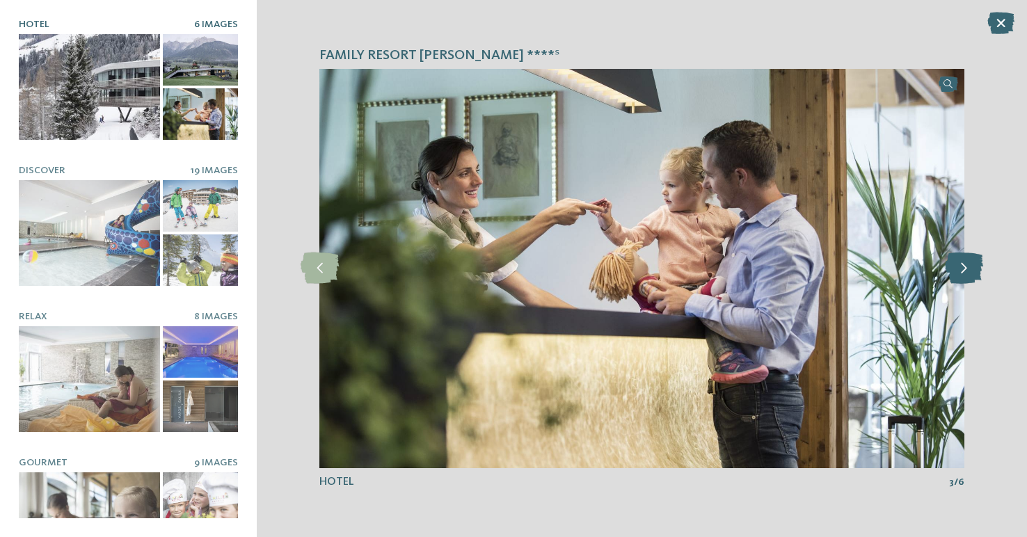
click at [968, 266] on icon at bounding box center [964, 268] width 38 height 31
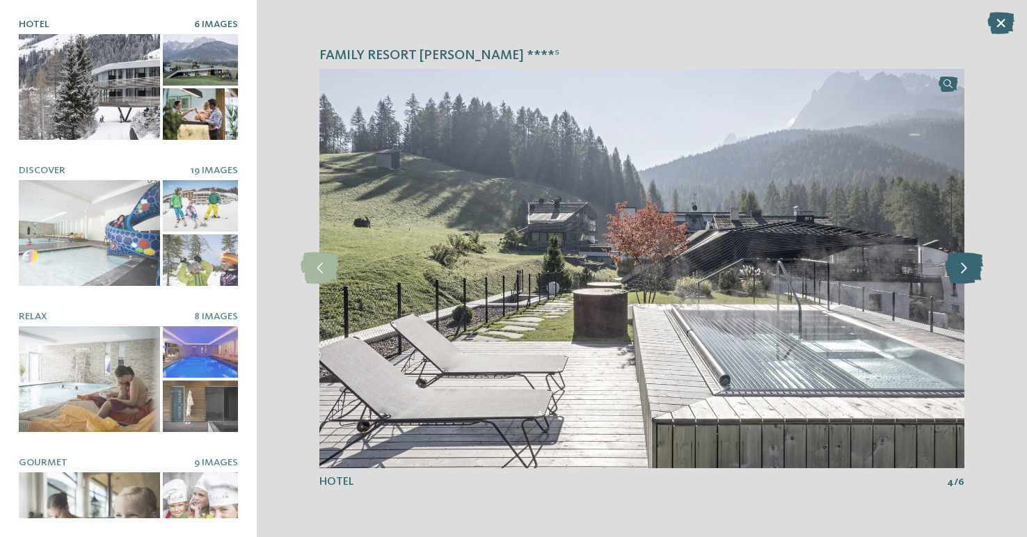
click at [968, 266] on icon at bounding box center [964, 268] width 38 height 31
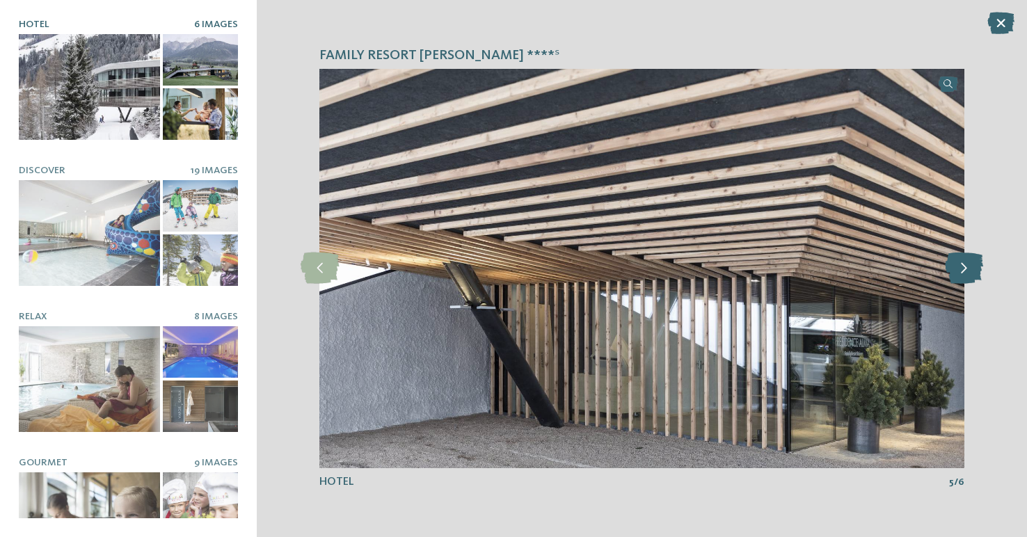
click at [968, 266] on icon at bounding box center [964, 268] width 38 height 31
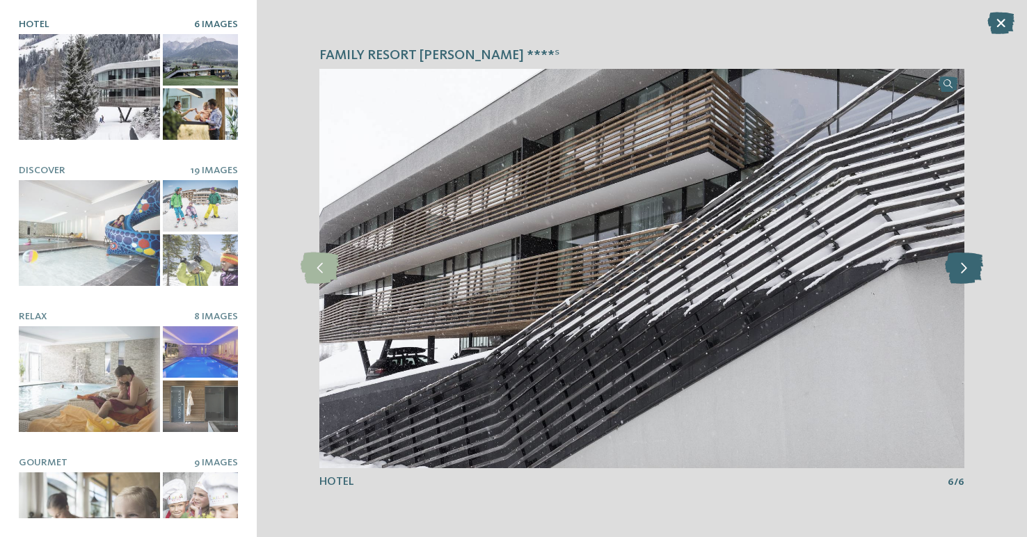
click at [968, 266] on icon at bounding box center [964, 268] width 38 height 31
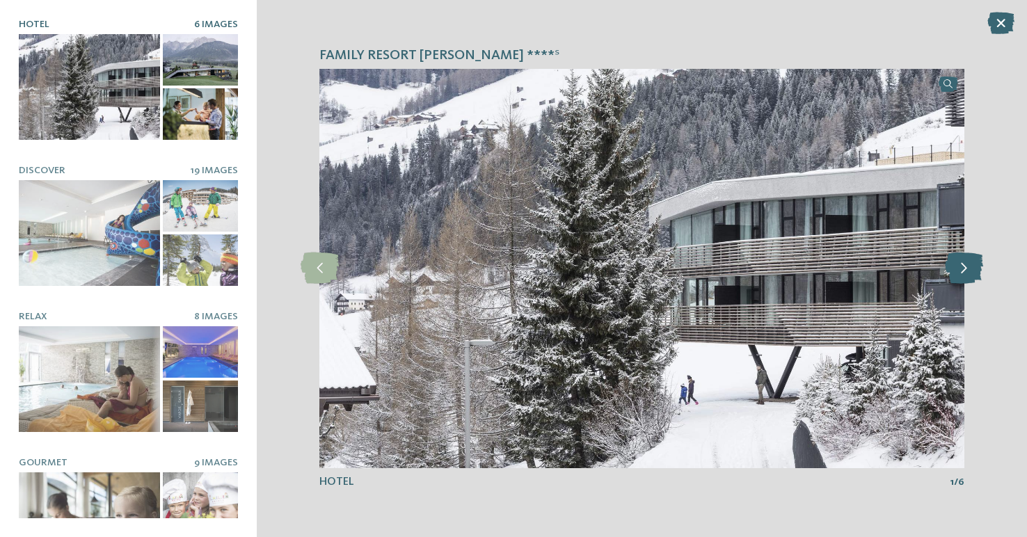
click at [968, 266] on icon at bounding box center [964, 268] width 38 height 31
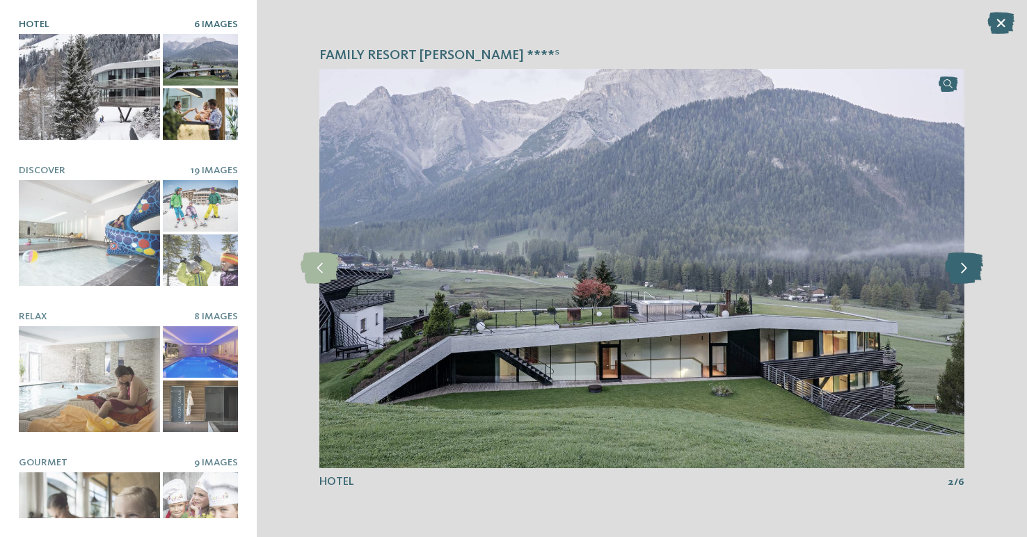
click at [968, 266] on icon at bounding box center [964, 268] width 38 height 31
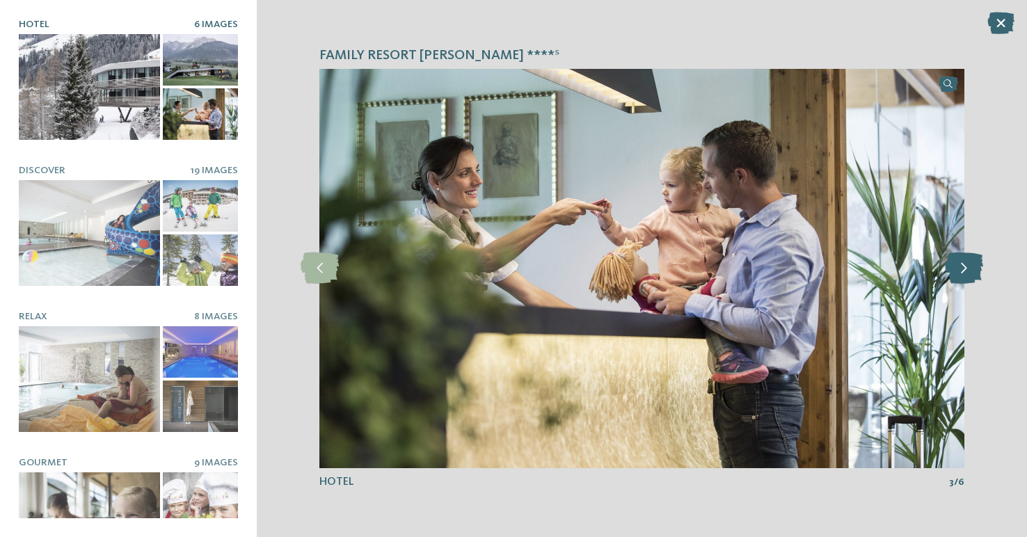
click at [968, 266] on icon at bounding box center [964, 268] width 38 height 31
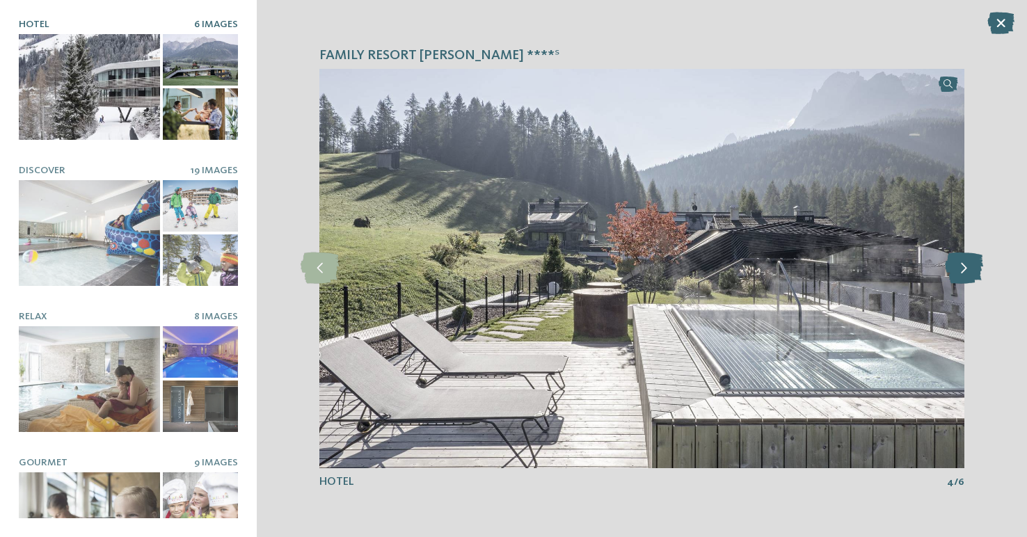
click at [968, 266] on icon at bounding box center [964, 268] width 38 height 31
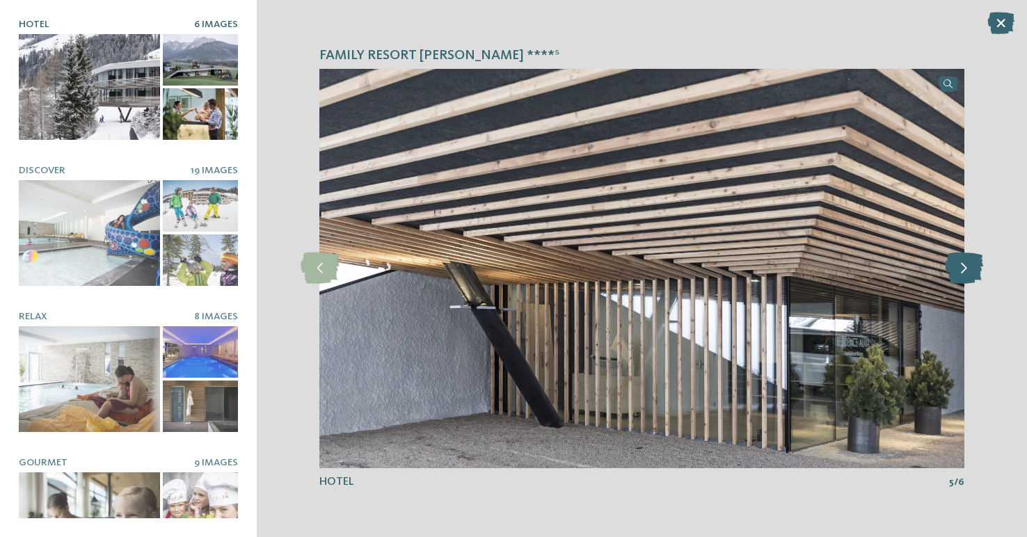
click at [968, 266] on icon at bounding box center [964, 268] width 38 height 31
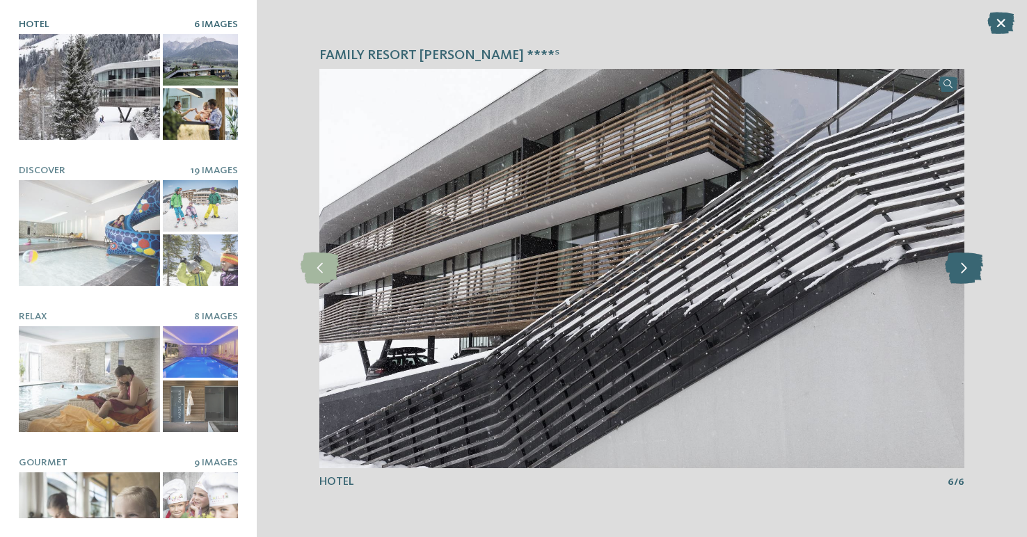
click at [968, 266] on icon at bounding box center [964, 268] width 38 height 31
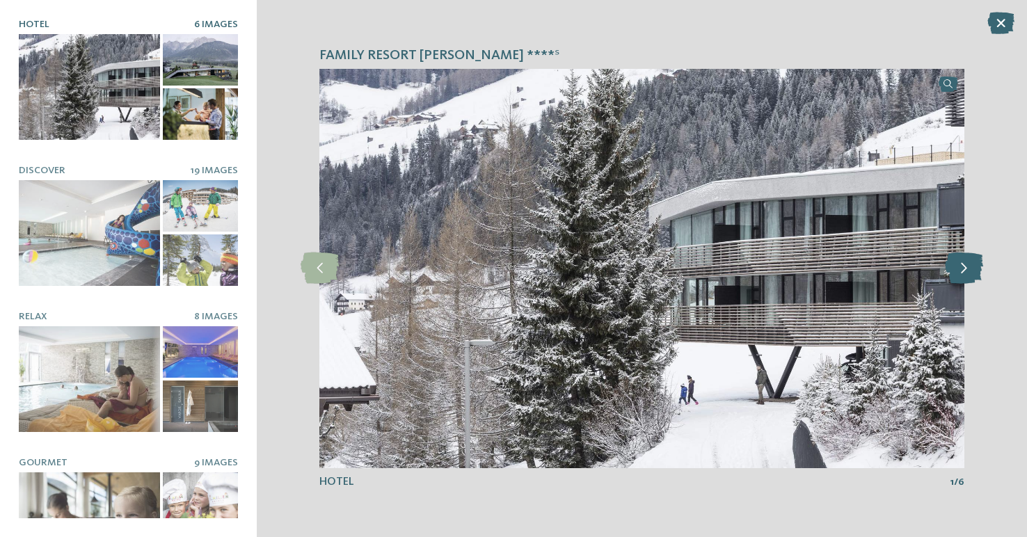
click at [968, 266] on icon at bounding box center [964, 268] width 38 height 31
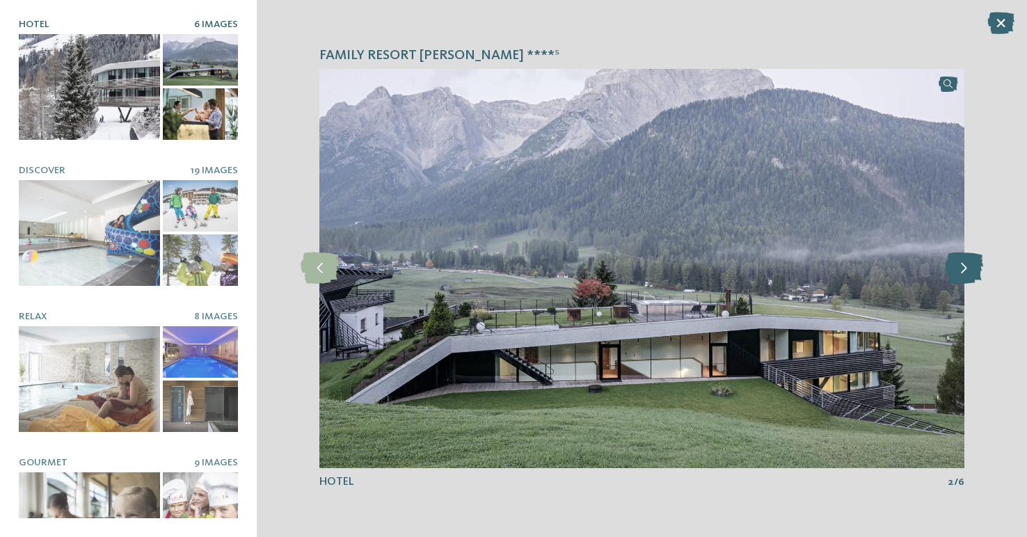
click at [968, 266] on icon at bounding box center [964, 268] width 38 height 31
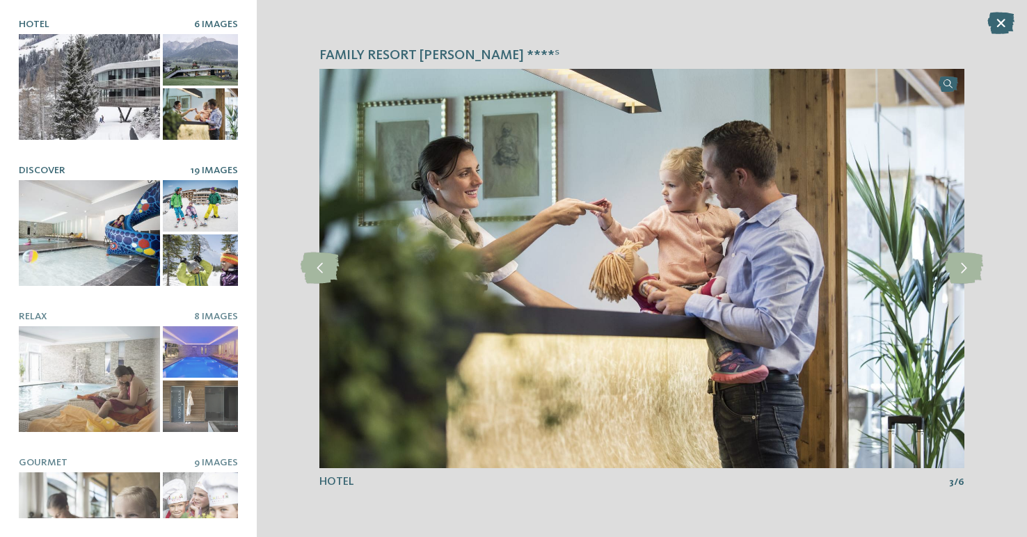
click at [116, 232] on div at bounding box center [89, 233] width 141 height 106
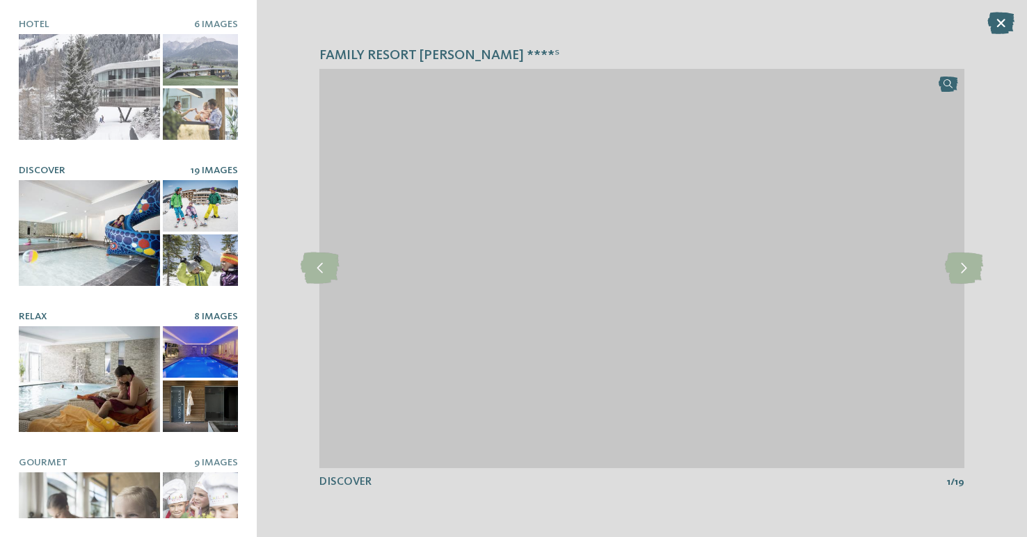
click at [109, 322] on h5 "Relax" at bounding box center [106, 317] width 175 height 12
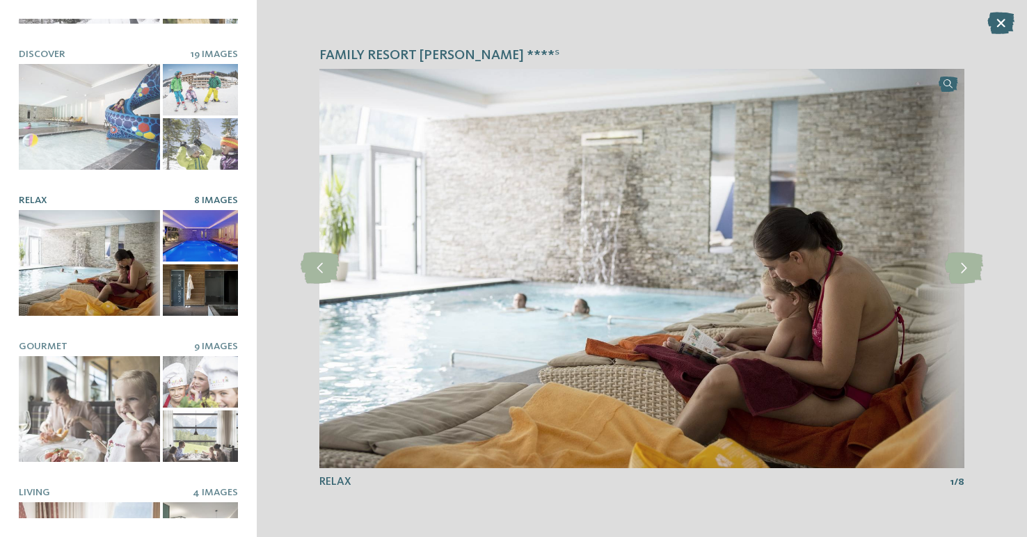
scroll to position [131, 0]
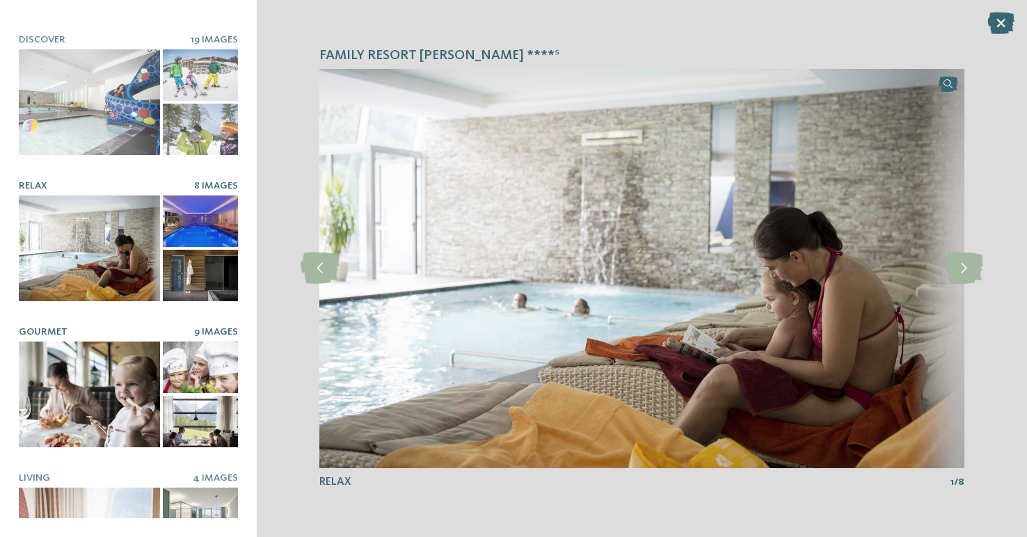
click at [92, 382] on div at bounding box center [89, 395] width 141 height 106
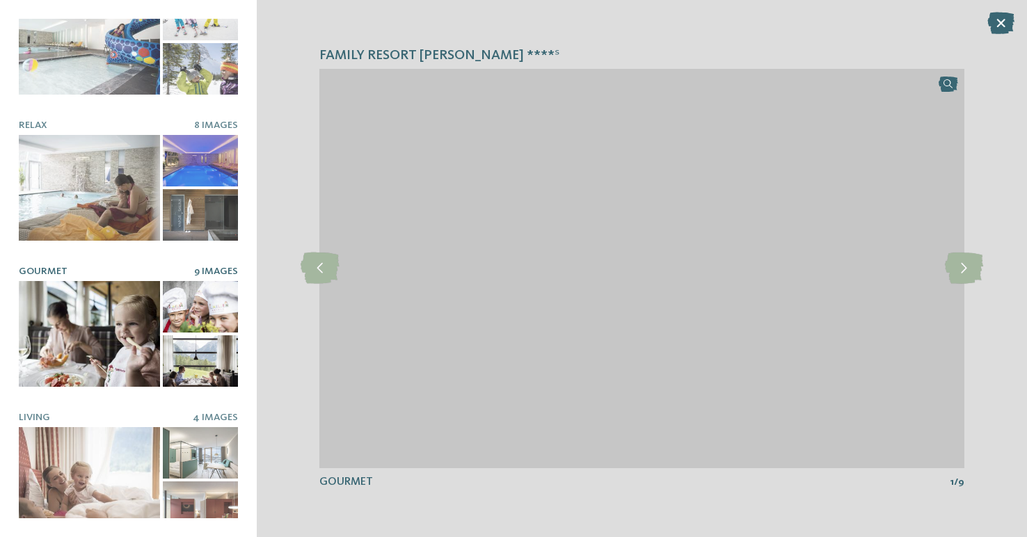
scroll to position [206, 0]
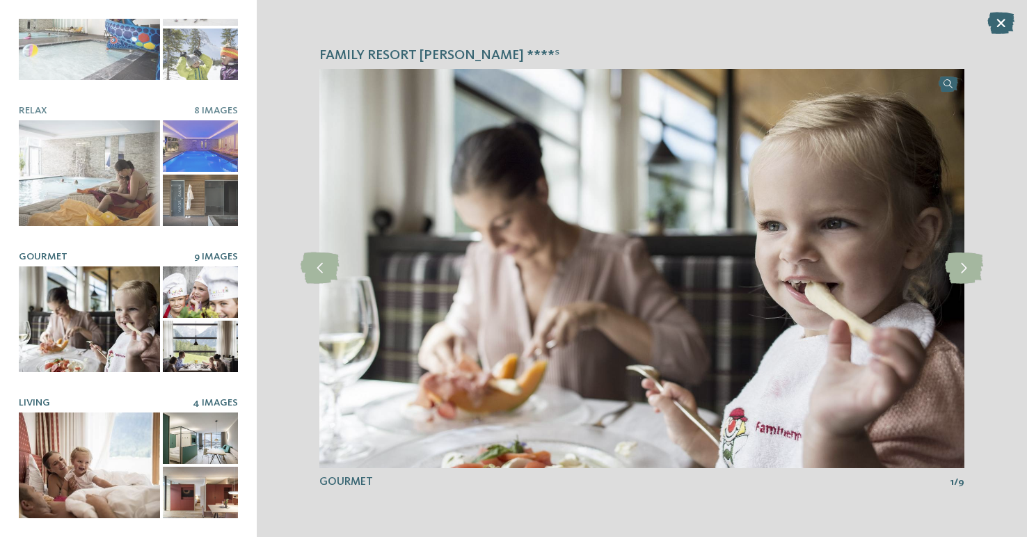
click at [93, 430] on div at bounding box center [89, 466] width 141 height 106
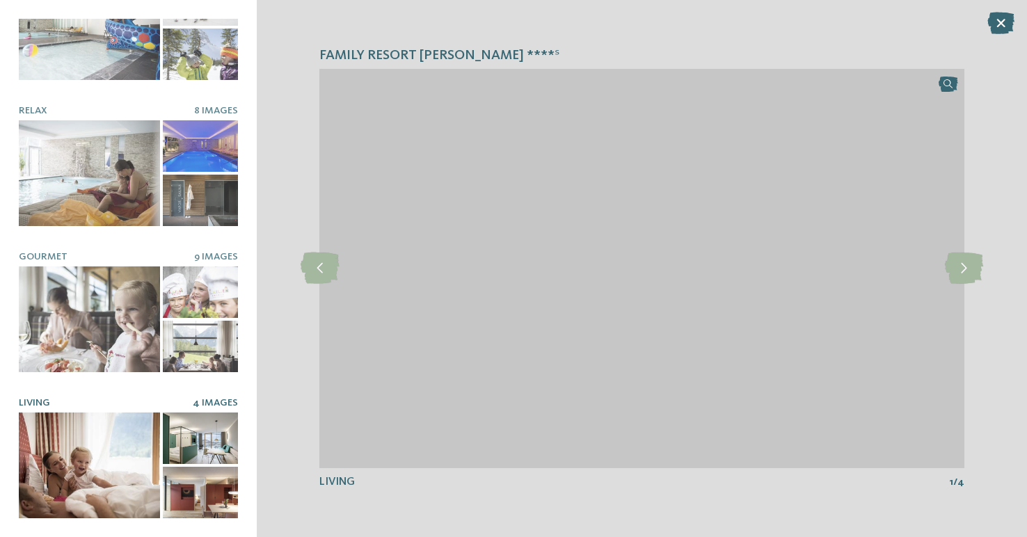
click at [199, 438] on div at bounding box center [200, 438] width 75 height 51
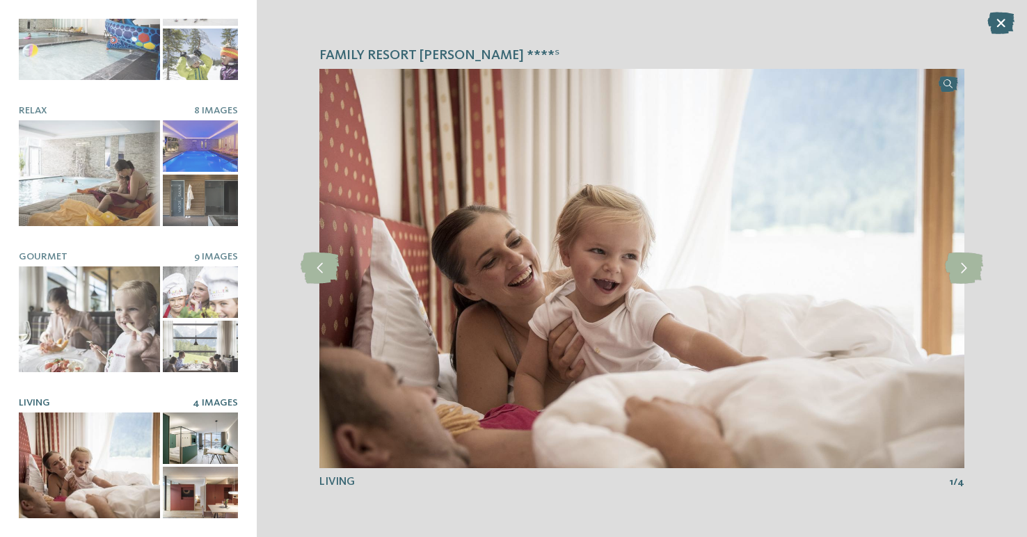
click at [202, 443] on div at bounding box center [200, 438] width 75 height 51
click at [964, 278] on icon at bounding box center [964, 268] width 38 height 31
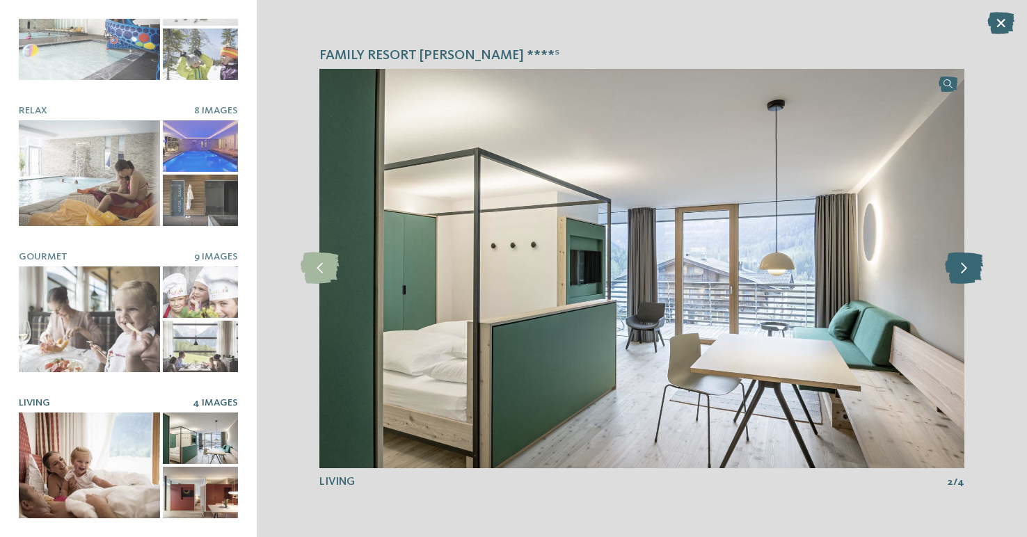
click at [964, 275] on icon at bounding box center [964, 268] width 38 height 31
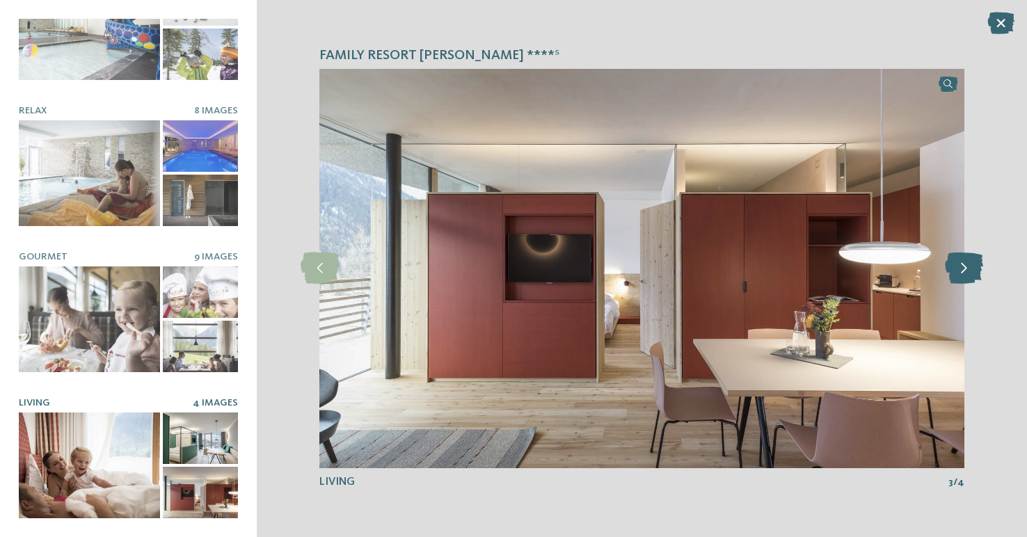
click at [964, 275] on icon at bounding box center [964, 268] width 38 height 31
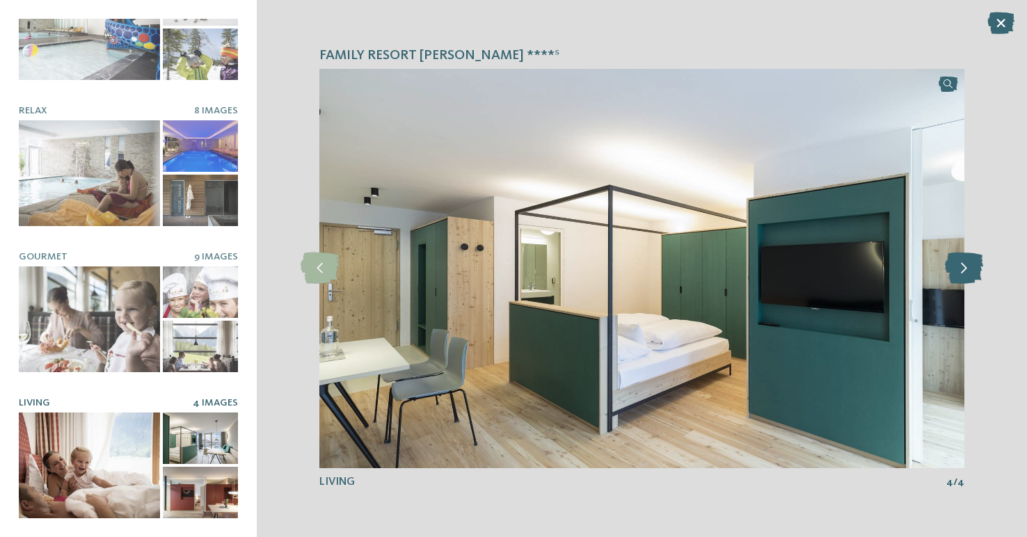
click at [964, 275] on icon at bounding box center [964, 268] width 38 height 31
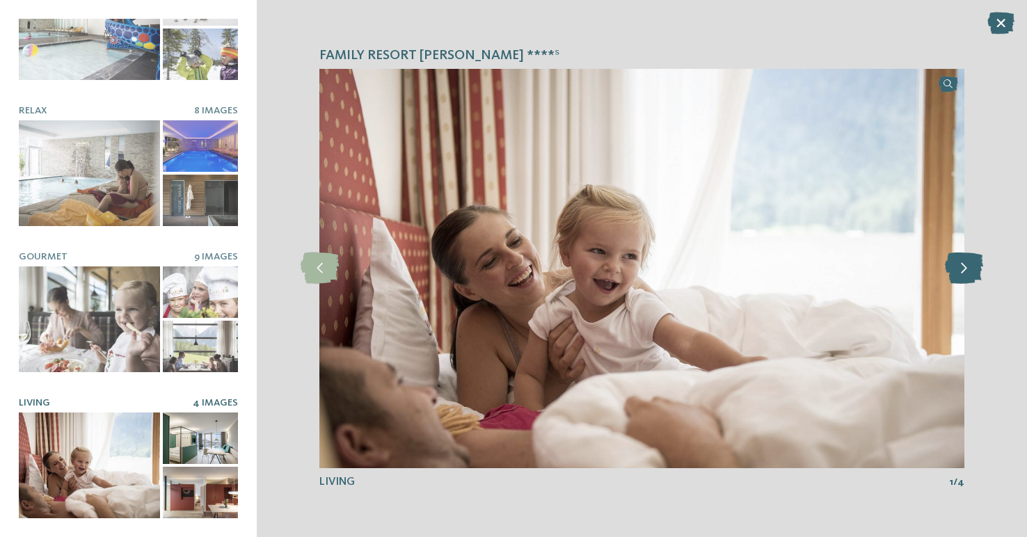
click at [964, 275] on icon at bounding box center [964, 268] width 38 height 31
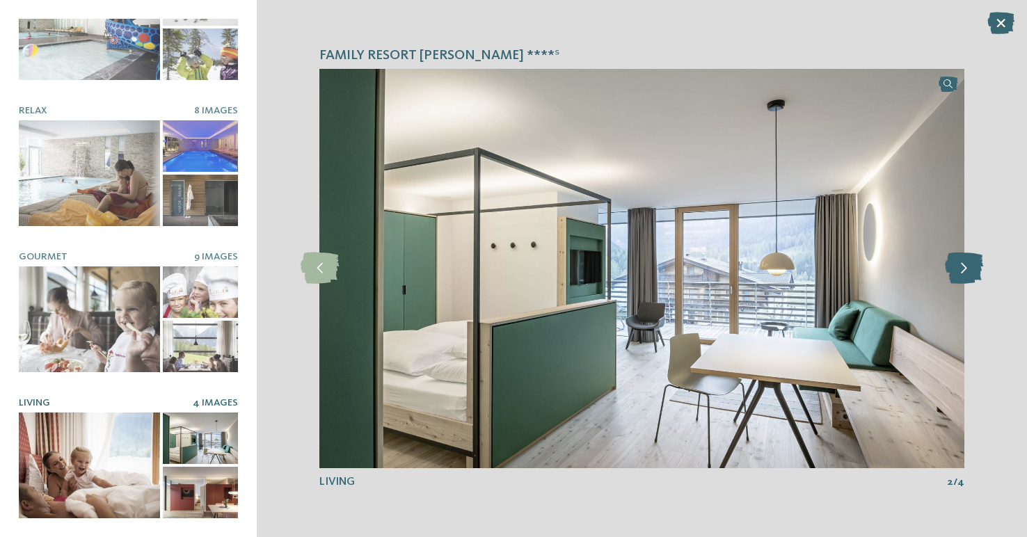
click at [964, 275] on icon at bounding box center [964, 268] width 38 height 31
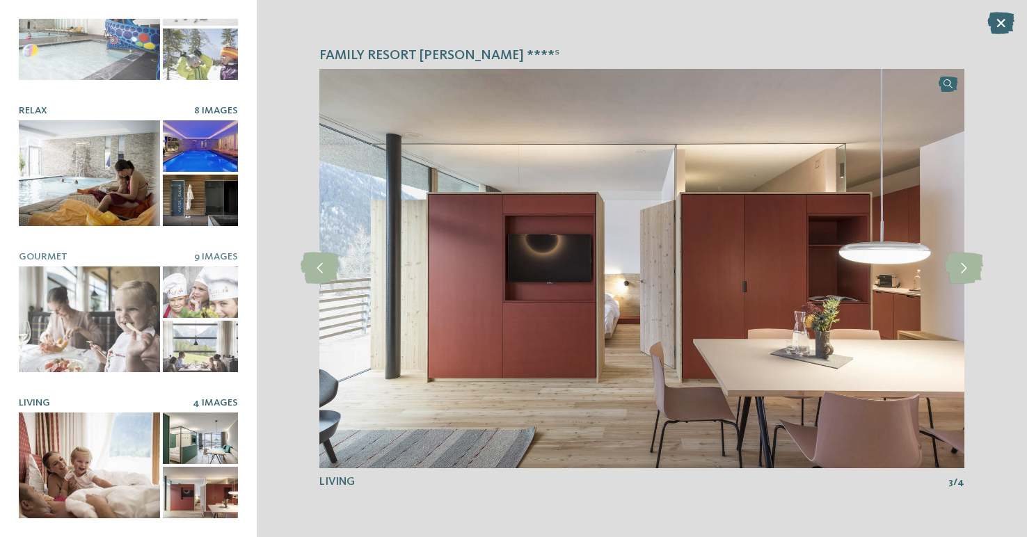
click at [199, 154] on div at bounding box center [200, 145] width 75 height 51
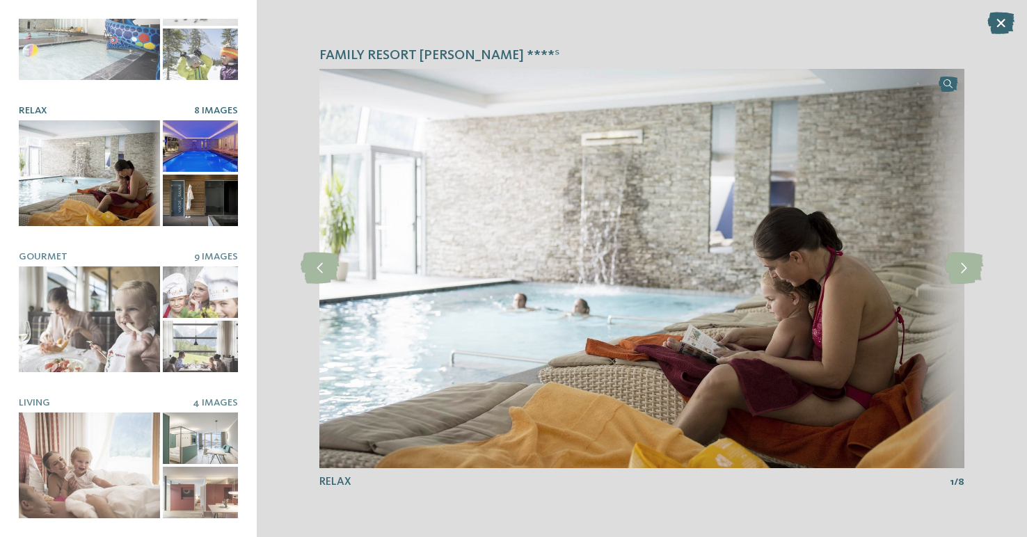
click at [196, 193] on div at bounding box center [200, 200] width 75 height 51
click at [965, 264] on icon at bounding box center [964, 268] width 38 height 31
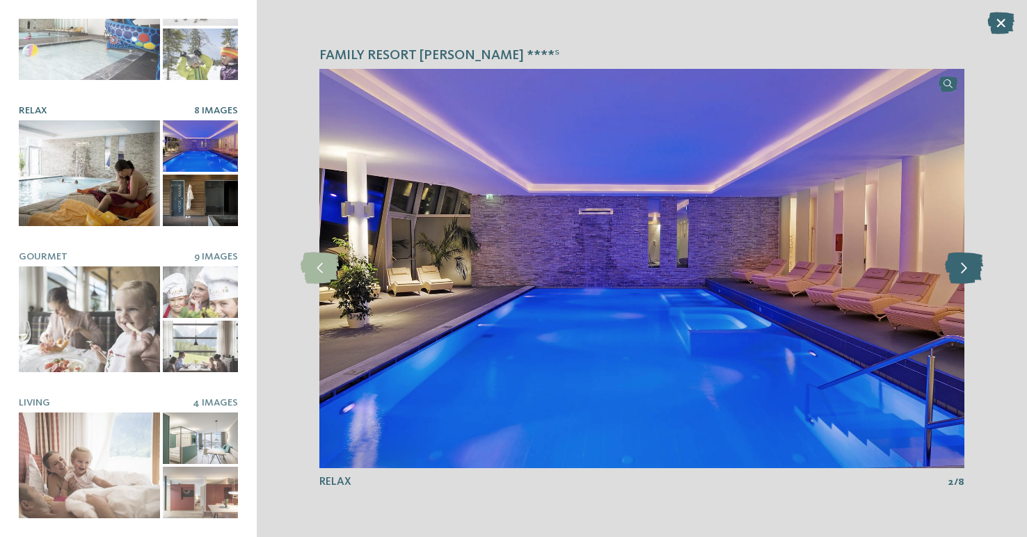
click at [964, 263] on icon at bounding box center [964, 268] width 38 height 31
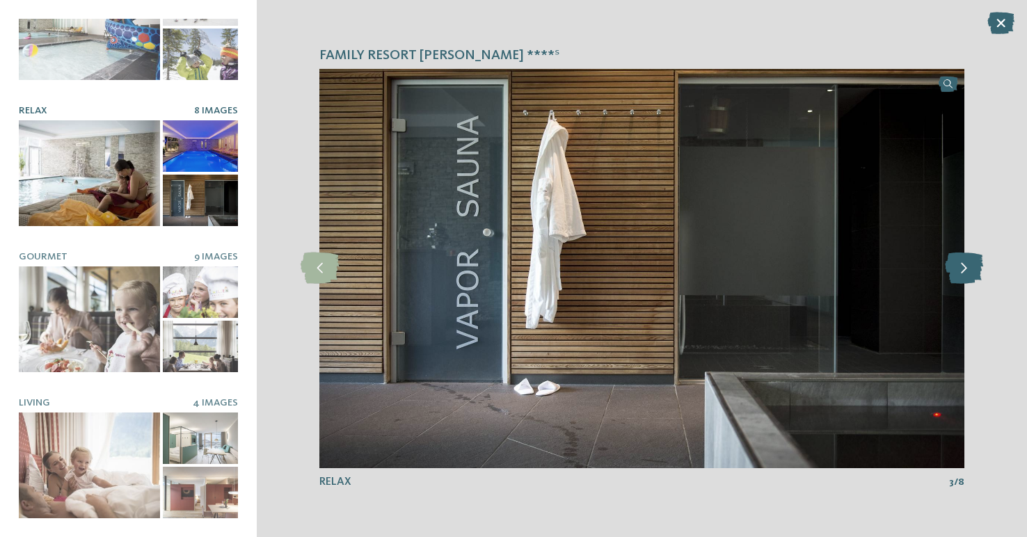
click at [961, 258] on icon at bounding box center [964, 268] width 38 height 31
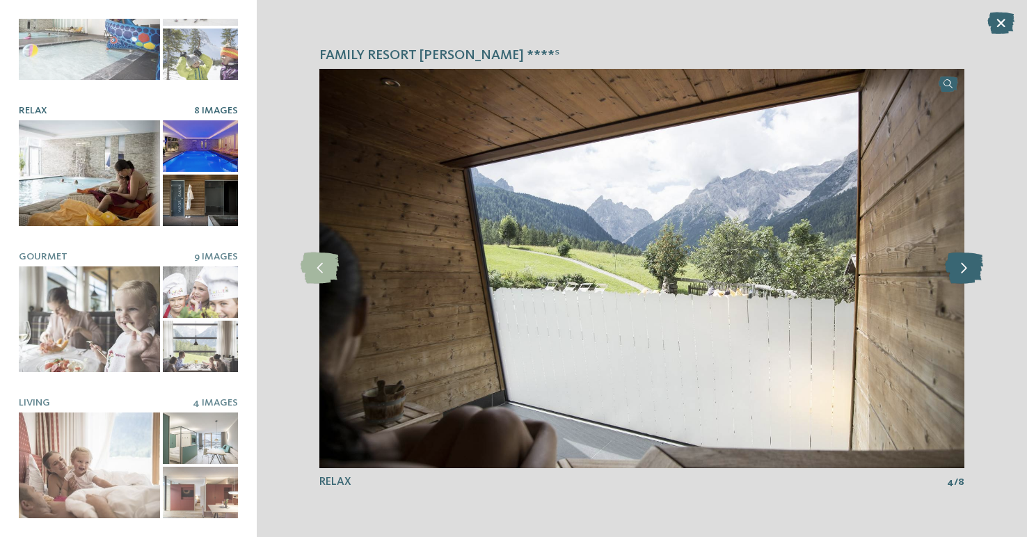
click at [961, 258] on icon at bounding box center [964, 268] width 38 height 31
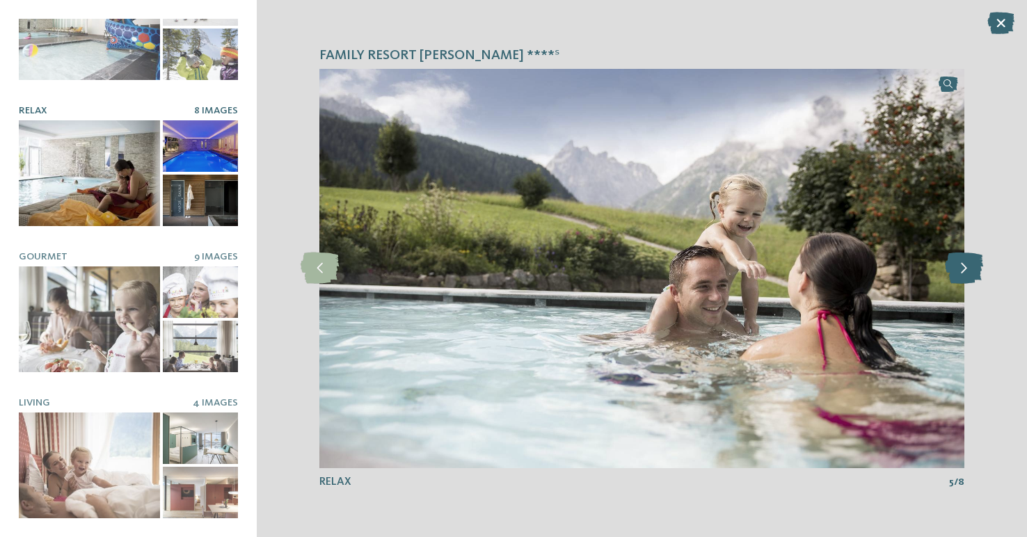
click at [961, 258] on icon at bounding box center [964, 268] width 38 height 31
